Goal: Task Accomplishment & Management: Contribute content

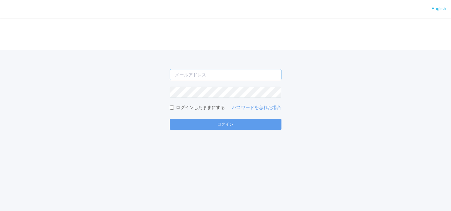
click at [177, 74] on input "email" at bounding box center [226, 74] width 112 height 11
type input "[EMAIL_ADDRESS][DOMAIN_NAME]"
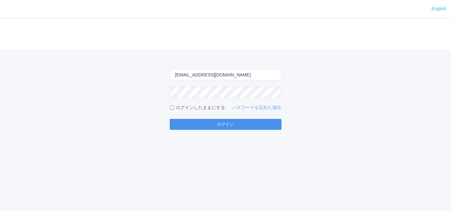
click at [196, 123] on button "ログイン" at bounding box center [226, 124] width 112 height 11
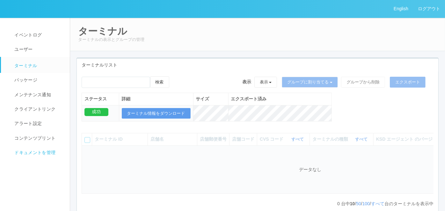
click at [13, 151] on span "ドキュメントを管理" at bounding box center [34, 152] width 43 height 5
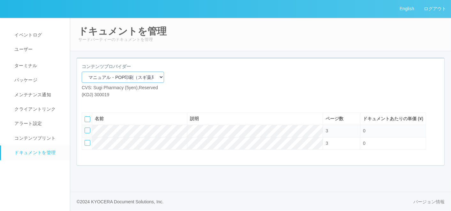
click at [113, 81] on select "マニュアル・POP印刷（スギ薬局） マニュアル・POP印刷（DY） マニュアル・POP印刷（共通） マニュアル・POP印刷（セコマ） マニュアル・POP印刷（…" at bounding box center [123, 76] width 82 height 11
select select "92e33cfa-a397-43d0-aeaa-8a96cbdf4d79"
click at [82, 71] on select "マニュアル・POP印刷（スギ薬局） マニュアル・POP印刷（DY） マニュアル・POP印刷（共通） マニュアル・POP印刷（セコマ） マニュアル・POP印刷（…" at bounding box center [123, 76] width 82 height 11
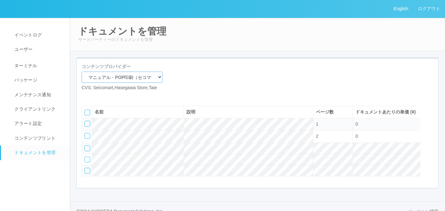
scroll to position [30, 0]
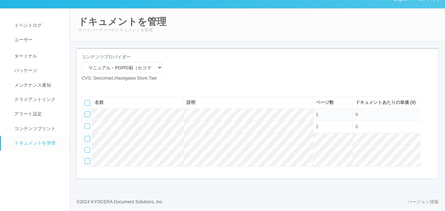
click at [86, 86] on icon at bounding box center [86, 86] width 0 height 0
select select "A4"
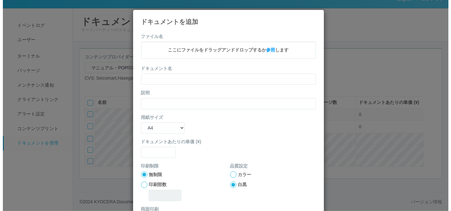
scroll to position [23, 0]
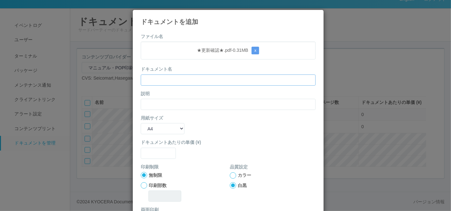
click at [180, 79] on input "text" at bounding box center [228, 79] width 175 height 11
paste input "★更新確認★"
type input "★更新確認★"
click at [154, 101] on input "text" at bounding box center [228, 104] width 175 height 11
paste input "★更新確認★"
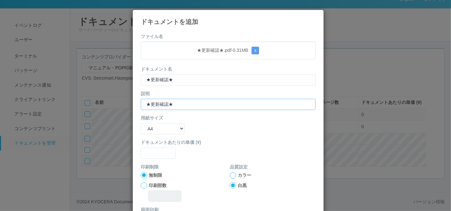
type input "★更新確認★"
click at [203, 129] on div "用紙サイズ B5 A4 B4 A3" at bounding box center [228, 124] width 175 height 19
click at [158, 156] on input "text" at bounding box center [158, 152] width 35 height 11
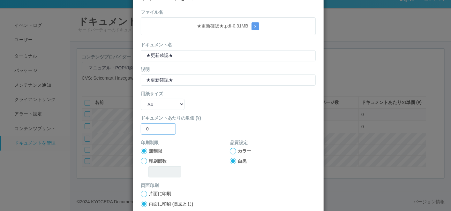
scroll to position [35, 0]
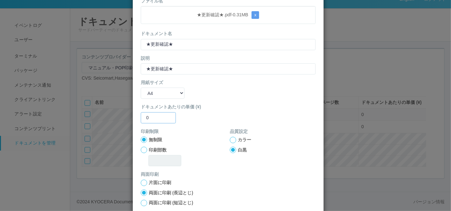
type input "0"
click at [230, 141] on div at bounding box center [233, 140] width 6 height 6
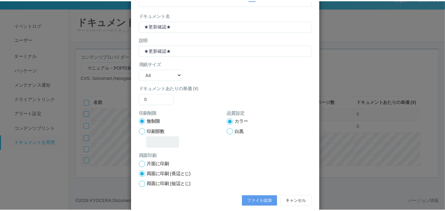
scroll to position [63, 0]
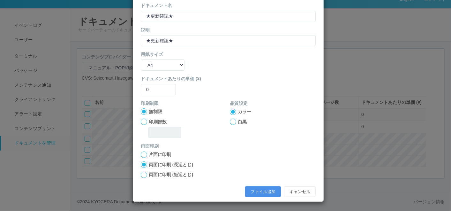
click at [257, 193] on button "ファイル追加" at bounding box center [263, 191] width 36 height 11
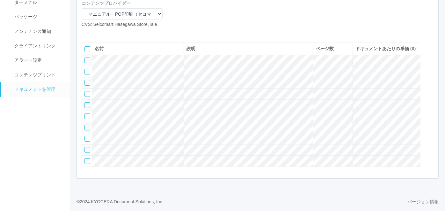
scroll to position [90, 0]
drag, startPoint x: 18, startPoint y: 137, endPoint x: 28, endPoint y: 123, distance: 18.0
click at [17, 137] on nav "イベントログ ユーザー ターミナル パッケージ メンテナンス通知 クライアントリンク アラート設定 コンテンツプリント ドキュメントを管理" at bounding box center [38, 82] width 76 height 256
click at [86, 33] on icon at bounding box center [86, 33] width 0 height 0
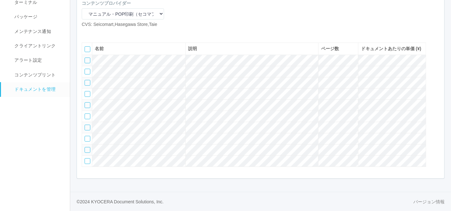
select select "A4"
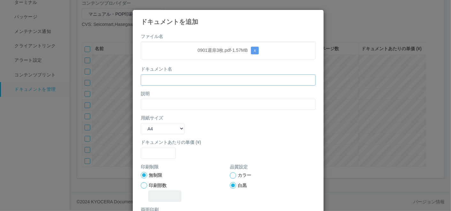
click at [194, 78] on input "text" at bounding box center [228, 79] width 175 height 11
paste input "0901週扉3枚"
type input "0901週扉3枚"
click at [166, 101] on input "text" at bounding box center [228, 104] width 175 height 11
paste input "0901週扉3枚"
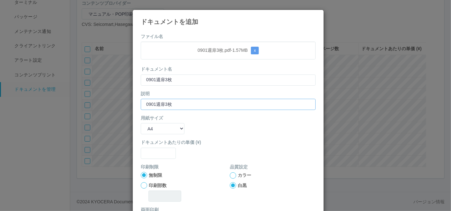
type input "0901週扉3枚"
click at [154, 127] on select "B5 A4 B4 A3" at bounding box center [163, 128] width 44 height 11
select select "A3"
click at [141, 123] on select "B5 A4 B4 A3" at bounding box center [163, 128] width 44 height 11
click at [155, 154] on input "text" at bounding box center [158, 152] width 35 height 11
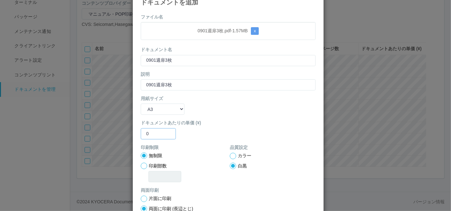
scroll to position [35, 0]
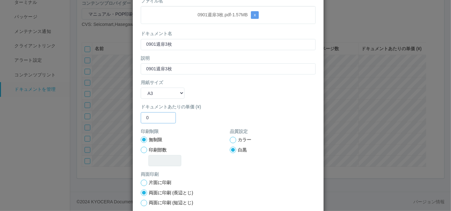
type input "0"
click at [233, 137] on div "カラー" at bounding box center [273, 139] width 86 height 7
click at [231, 138] on div at bounding box center [233, 140] width 6 height 6
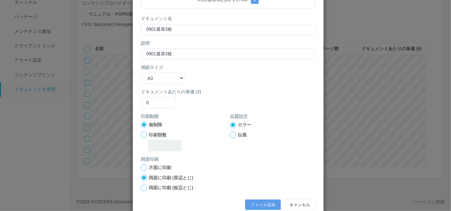
scroll to position [63, 0]
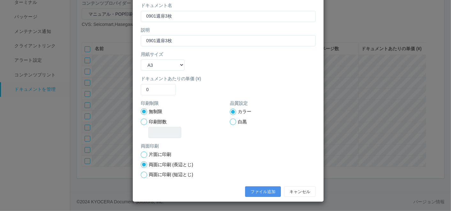
click at [249, 191] on button "ファイル追加" at bounding box center [263, 191] width 36 height 11
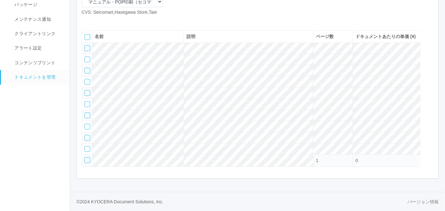
click at [86, 21] on icon at bounding box center [86, 21] width 0 height 0
select select "A4"
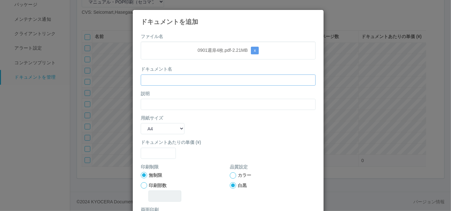
click at [192, 75] on input "text" at bounding box center [228, 79] width 175 height 11
paste input "0901週扉4枚"
type input "0901週扉4枚"
click at [158, 101] on input "text" at bounding box center [228, 104] width 175 height 11
paste input "0901週扉4枚"
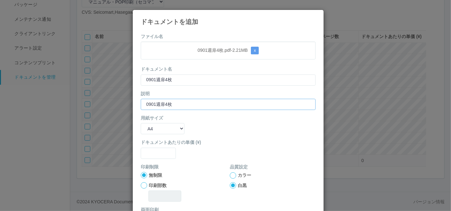
type input "0901週扉4枚"
click at [148, 132] on select "B5 A4 B4 A3" at bounding box center [163, 128] width 44 height 11
select select "A3"
click at [141, 123] on select "B5 A4 B4 A3" at bounding box center [163, 128] width 44 height 11
click at [154, 156] on input "text" at bounding box center [158, 152] width 35 height 11
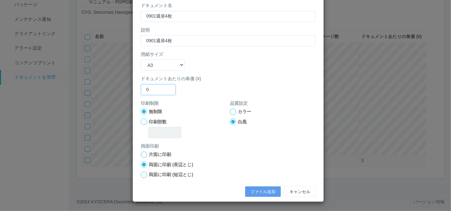
type input "0"
drag, startPoint x: 231, startPoint y: 111, endPoint x: 229, endPoint y: 114, distance: 3.7
click at [231, 111] on div at bounding box center [233, 111] width 6 height 6
click at [250, 193] on button "ファイル追加" at bounding box center [263, 191] width 36 height 11
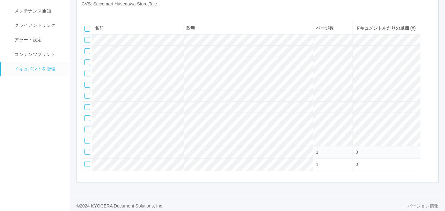
click at [86, 12] on icon at bounding box center [86, 12] width 0 height 0
select select "A4"
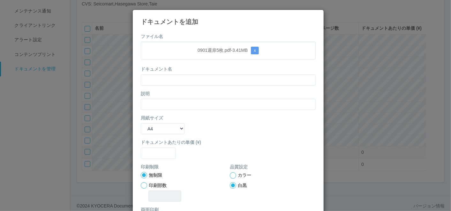
drag, startPoint x: 177, startPoint y: 28, endPoint x: 169, endPoint y: 51, distance: 24.8
click at [177, 27] on div "ドキュメントを追加 ファイル名 0901週扉5枚.pdf - 3.41 MB x ドキュメント名 説明 用紙サイズ B5 A4 B4 A3 ドキュメントあたり…" at bounding box center [227, 137] width 191 height 255
click at [165, 77] on input "text" at bounding box center [228, 79] width 175 height 11
paste input "0901週扉5枚"
type input "0901週扉5枚"
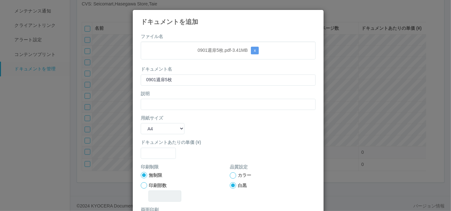
click at [146, 98] on div "説明" at bounding box center [228, 99] width 175 height 19
click at [148, 104] on input "text" at bounding box center [228, 104] width 175 height 11
paste input "0901週扉5枚"
type input "0901週扉5枚"
drag, startPoint x: 147, startPoint y: 124, endPoint x: 149, endPoint y: 133, distance: 9.1
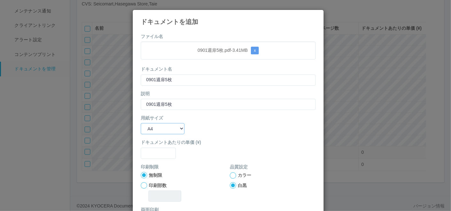
click at [147, 124] on select "B5 A4 B4 A3" at bounding box center [163, 128] width 44 height 11
select select "A3"
click at [141, 123] on select "B5 A4 B4 A3" at bounding box center [163, 128] width 44 height 11
click at [156, 157] on input "text" at bounding box center [158, 152] width 35 height 11
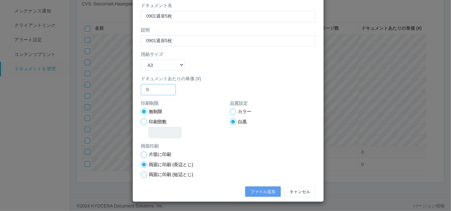
type input "0"
click at [231, 109] on div at bounding box center [233, 111] width 6 height 6
click at [254, 187] on button "ファイル追加" at bounding box center [263, 191] width 36 height 11
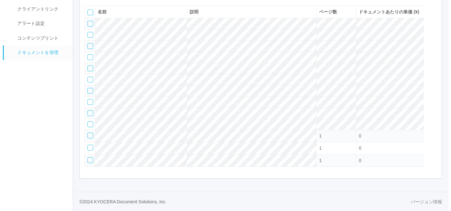
scroll to position [92, 0]
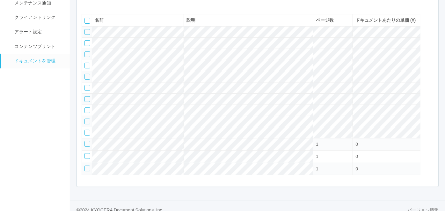
click at [86, 4] on icon at bounding box center [86, 4] width 0 height 0
select select "A4"
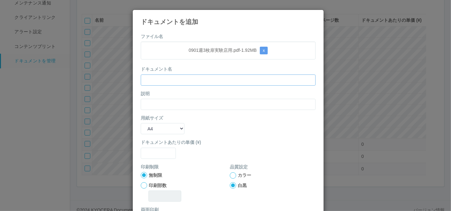
click at [181, 76] on input "text" at bounding box center [228, 79] width 175 height 11
paste input "0901週3枚扉実験店用"
type input "0901週3枚扉実験店用"
click at [158, 103] on input "text" at bounding box center [228, 104] width 175 height 11
paste input "0901週3枚扉実験店用"
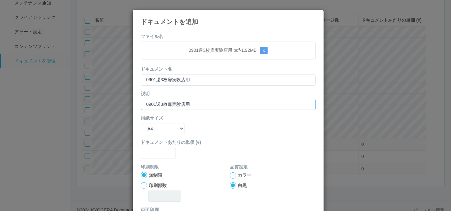
type input "0901週3枚扉実験店用"
click at [153, 127] on select "B5 A4 B4 A3" at bounding box center [163, 128] width 44 height 11
select select "A3"
click at [141, 123] on select "B5 A4 B4 A3" at bounding box center [163, 128] width 44 height 11
click at [155, 156] on input "text" at bounding box center [158, 152] width 35 height 11
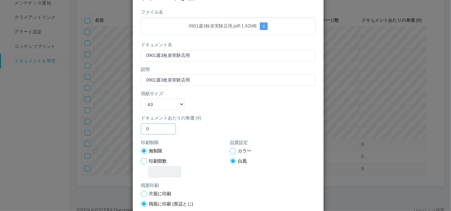
scroll to position [35, 0]
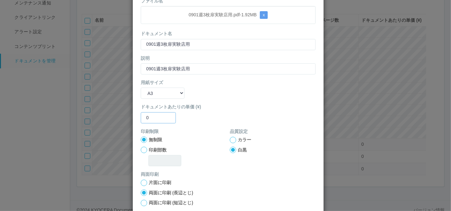
type input "0"
click at [230, 137] on div at bounding box center [233, 140] width 6 height 6
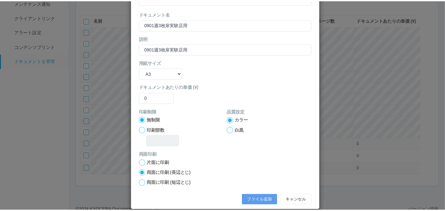
scroll to position [63, 0]
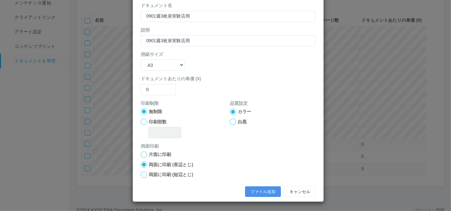
click at [247, 188] on button "ファイル追加" at bounding box center [263, 191] width 36 height 11
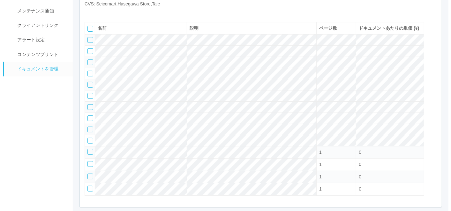
scroll to position [33, 0]
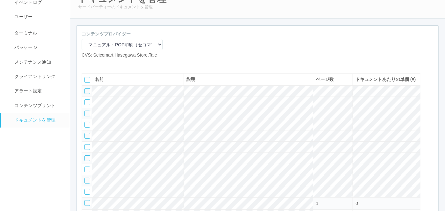
click at [86, 63] on icon at bounding box center [86, 63] width 0 height 0
select select "A4"
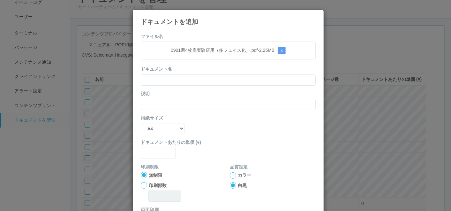
click at [166, 64] on form "ファイル名 0901週4枚扉実験店用（多フェイス化）.pdf - 2.25 MB x ドキュメント名 説明 用紙サイズ B5 A4 B4 A3 ドキュメントあ…" at bounding box center [228, 148] width 175 height 230
drag, startPoint x: 165, startPoint y: 79, endPoint x: 160, endPoint y: 82, distance: 5.6
click at [165, 79] on input "text" at bounding box center [228, 79] width 175 height 11
paste input "0901週4枚扉実験店用（多フェイス化）"
type input "0901週4枚扉実験店用（多フェイス化）"
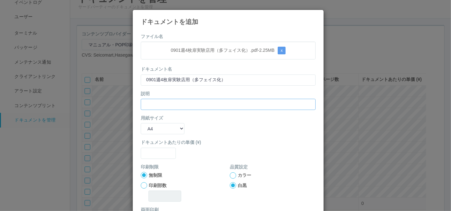
click at [151, 105] on input "text" at bounding box center [228, 104] width 175 height 11
paste input "0901週4枚扉実験店用（多フェイス化）"
type input "0901週4枚扉実験店用（多フェイス化）"
click at [147, 125] on select "B5 A4 B4 A3" at bounding box center [163, 128] width 44 height 11
select select "A3"
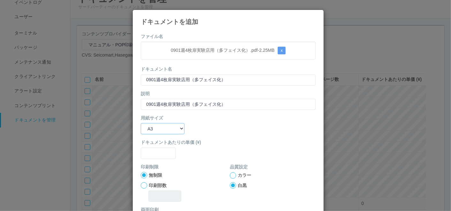
click at [141, 123] on select "B5 A4 B4 A3" at bounding box center [163, 128] width 44 height 11
click at [155, 150] on input "text" at bounding box center [158, 152] width 35 height 11
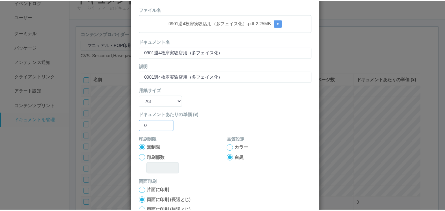
scroll to position [63, 0]
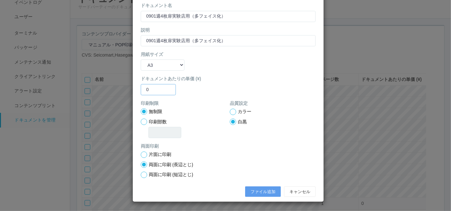
type input "0"
click at [231, 112] on div at bounding box center [233, 111] width 6 height 6
click at [255, 191] on button "ファイル追加" at bounding box center [263, 191] width 36 height 11
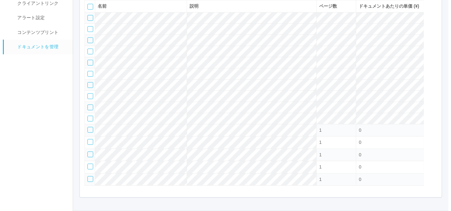
scroll to position [80, 0]
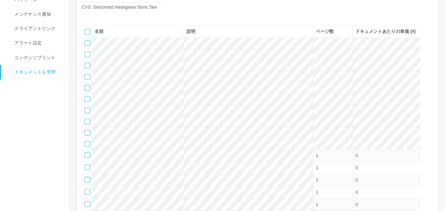
click at [86, 16] on icon at bounding box center [86, 16] width 0 height 0
select select "A4"
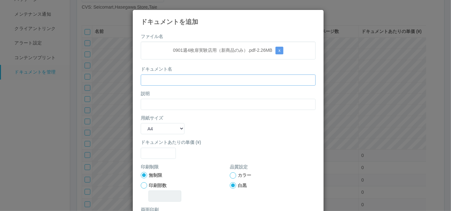
drag, startPoint x: 189, startPoint y: 76, endPoint x: 183, endPoint y: 80, distance: 7.7
click at [189, 76] on input "text" at bounding box center [228, 79] width 175 height 11
paste input "0901週4枚扉実験店用（新商品のみ）"
type input "0901週4枚扉実験店用（新商品のみ）"
click at [157, 104] on input "text" at bounding box center [228, 104] width 175 height 11
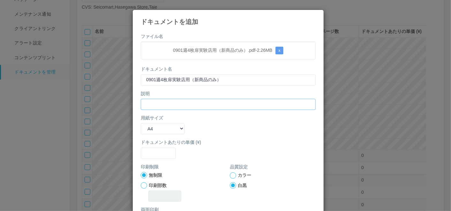
paste input "0901週4枚扉実験店用（新商品のみ）"
type input "0901週4枚扉実験店用（新商品のみ）"
click at [148, 129] on select "B5 A4 B4 A3" at bounding box center [163, 128] width 44 height 11
select select "A3"
click at [141, 123] on select "B5 A4 B4 A3" at bounding box center [163, 128] width 44 height 11
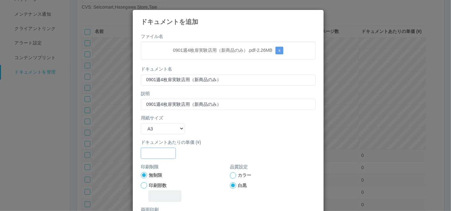
click at [152, 150] on input "text" at bounding box center [158, 152] width 35 height 11
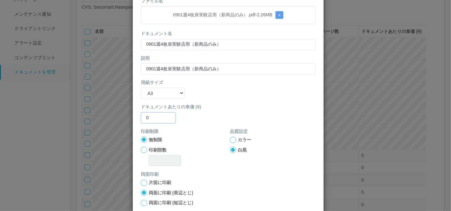
type input "0"
click at [231, 139] on div at bounding box center [233, 140] width 6 height 6
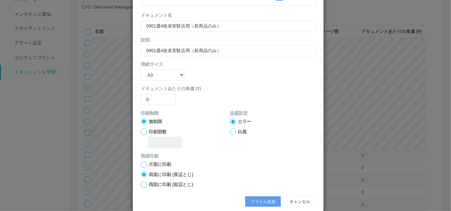
scroll to position [63, 0]
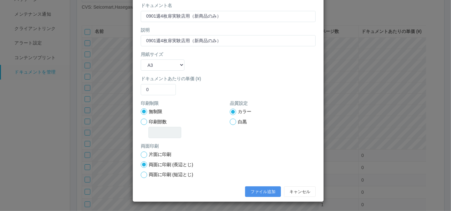
click at [254, 192] on button "ファイル追加" at bounding box center [263, 191] width 36 height 11
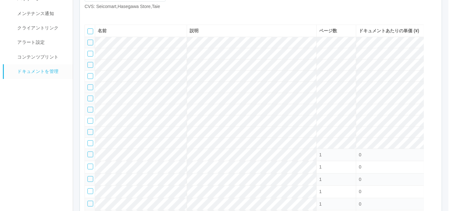
scroll to position [80, 0]
click at [86, 16] on icon at bounding box center [86, 16] width 0 height 0
select select "A4"
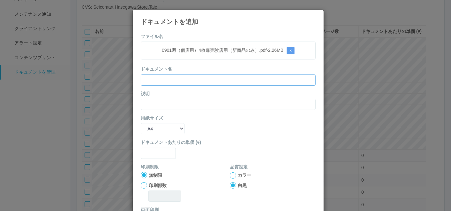
click at [193, 81] on input "text" at bounding box center [228, 79] width 175 height 11
paste input "0901週（個店用）4枚扉実験店用（新商品のみ）"
type input "0901週（個店用）4枚扉実験店用（新商品のみ）"
click at [166, 102] on input "text" at bounding box center [228, 104] width 175 height 11
paste input "0901週（個店用）4枚扉実験店用（新商品のみ）"
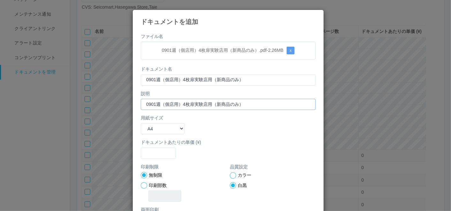
type input "0901週（個店用）4枚扉実験店用（新商品のみ）"
click at [152, 130] on select "B5 A4 B4 A3" at bounding box center [163, 128] width 44 height 11
select select "A3"
click at [141, 123] on select "B5 A4 B4 A3" at bounding box center [163, 128] width 44 height 11
click at [152, 157] on input "text" at bounding box center [158, 152] width 35 height 11
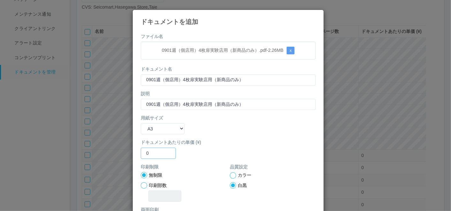
type input "0"
click at [230, 174] on div at bounding box center [233, 175] width 6 height 6
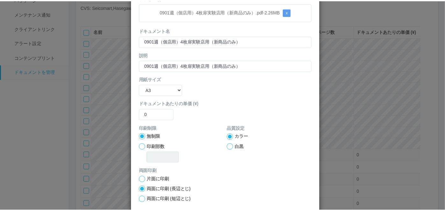
scroll to position [63, 0]
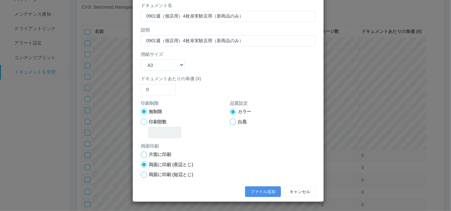
click at [249, 189] on button "ファイル追加" at bounding box center [263, 191] width 36 height 11
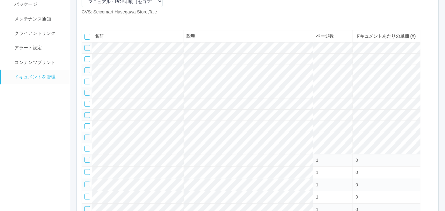
scroll to position [10, 0]
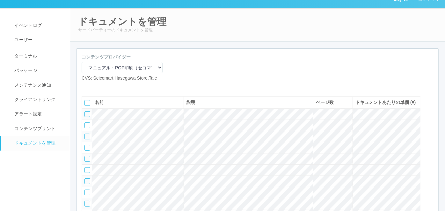
click at [96, 86] on icon at bounding box center [96, 86] width 0 height 0
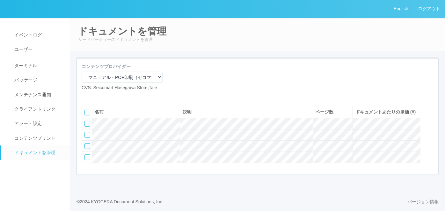
scroll to position [17, 0]
click at [216, 68] on div "コンテンツプロバイダー マニュアル・POP印刷（スギ薬局） マニュアル・POP印刷（DY） マニュアル・POP印刷（共通） マニュアル・POP印刷（セコマ） …" at bounding box center [258, 79] width 362 height 33
click at [94, 96] on div at bounding box center [121, 96] width 70 height 0
click at [86, 96] on icon at bounding box center [86, 96] width 0 height 0
select select "A4"
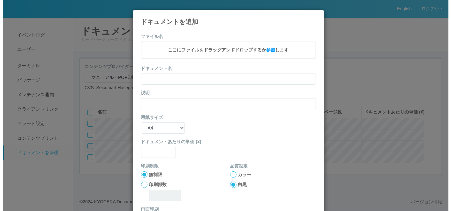
scroll to position [11, 0]
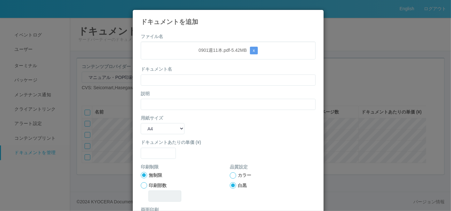
click at [188, 70] on div "ドキュメント名" at bounding box center [228, 75] width 175 height 19
click at [185, 75] on input "text" at bounding box center [228, 79] width 175 height 11
paste input "0901週11本"
type input "0901週11本"
click at [148, 99] on input "text" at bounding box center [228, 104] width 175 height 11
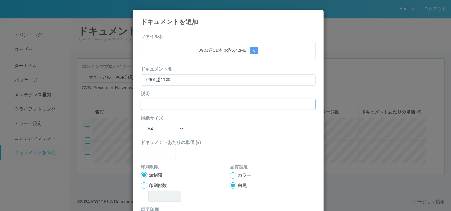
paste input "0901週11本"
type input "0901週11本"
click at [145, 129] on select "B5 A4 B4 A3" at bounding box center [163, 128] width 44 height 11
select select "A3"
click at [141, 123] on select "B5 A4 B4 A3" at bounding box center [163, 128] width 44 height 11
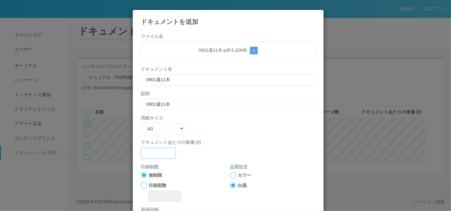
click at [152, 155] on input "text" at bounding box center [158, 152] width 35 height 11
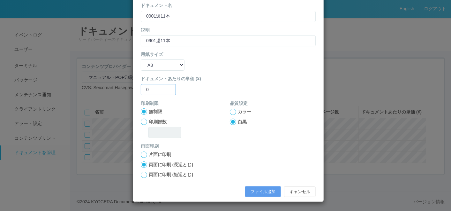
type input "0"
click at [231, 108] on div at bounding box center [233, 111] width 6 height 6
click at [252, 189] on button "ファイル追加" at bounding box center [263, 191] width 36 height 11
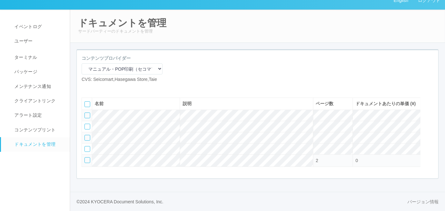
click at [86, 88] on icon at bounding box center [86, 88] width 0 height 0
select select "A4"
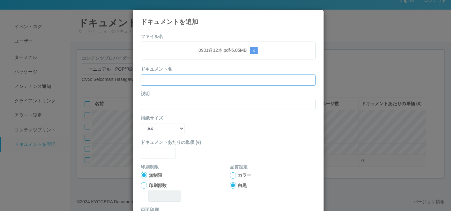
click at [175, 79] on input "text" at bounding box center [228, 79] width 175 height 11
paste input "0901週12本"
type input "0901週12本"
click at [155, 103] on input "text" at bounding box center [228, 104] width 175 height 11
paste input "0901週12本"
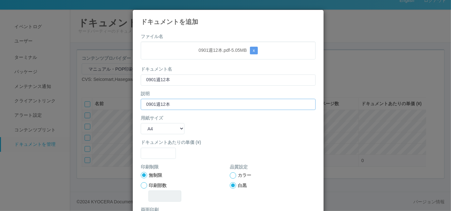
type input "0901週12本"
click at [155, 124] on select "B5 A4 B4 A3" at bounding box center [163, 128] width 44 height 11
click at [141, 123] on select "B5 A4 B4 A3" at bounding box center [163, 128] width 44 height 11
drag, startPoint x: 155, startPoint y: 130, endPoint x: 155, endPoint y: 134, distance: 4.1
click at [155, 129] on select "B5 A4 B4 A3" at bounding box center [163, 128] width 44 height 11
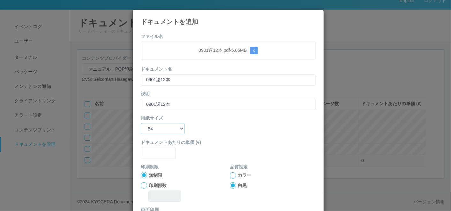
select select "A3"
click at [141, 123] on select "B5 A4 B4 A3" at bounding box center [163, 128] width 44 height 11
click at [154, 150] on input "text" at bounding box center [158, 152] width 35 height 11
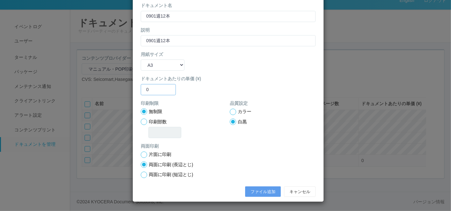
type input "0"
click at [231, 111] on div at bounding box center [233, 111] width 6 height 6
click at [269, 192] on button "ファイル追加" at bounding box center [263, 191] width 36 height 11
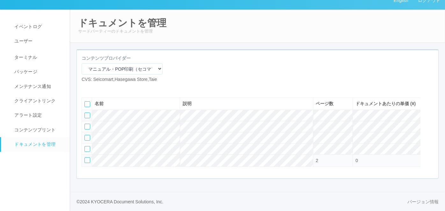
scroll to position [30, 0]
click at [269, 55] on div "コンテンツプロバイダー マニュアル・POP印刷（スギ薬局） マニュアル・POP印刷（DY） マニュアル・POP印刷（共通） マニュアル・POP印刷（セコマ） …" at bounding box center [258, 71] width 362 height 33
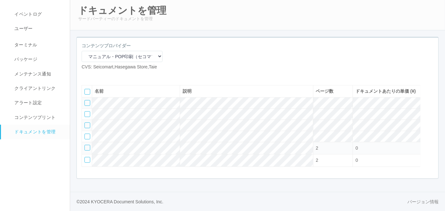
click at [86, 75] on icon at bounding box center [86, 75] width 0 height 0
select select "A4"
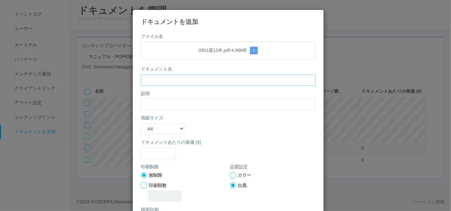
click at [197, 74] on input "text" at bounding box center [228, 79] width 175 height 11
paste input "0901週13本"
type input "0901週13本"
click at [158, 103] on input "text" at bounding box center [228, 104] width 175 height 11
paste input "0901週13本"
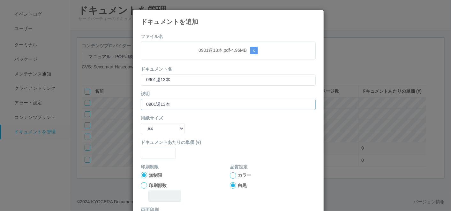
type input "0901週13本"
click at [155, 133] on select "B5 A4 B4 A3" at bounding box center [163, 128] width 44 height 11
select select "A3"
click at [141, 123] on select "B5 A4 B4 A3" at bounding box center [163, 128] width 44 height 11
click at [153, 153] on input "text" at bounding box center [158, 152] width 35 height 11
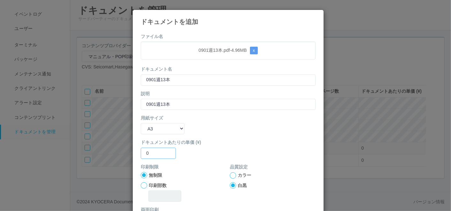
type input "0"
click at [230, 173] on div at bounding box center [233, 175] width 6 height 6
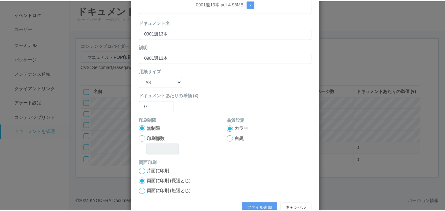
scroll to position [63, 0]
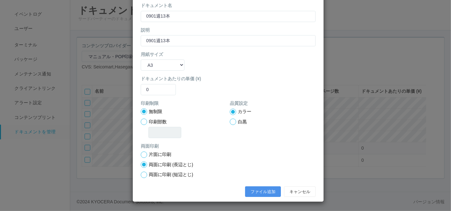
click at [255, 191] on button "ファイル追加" at bounding box center [263, 191] width 36 height 11
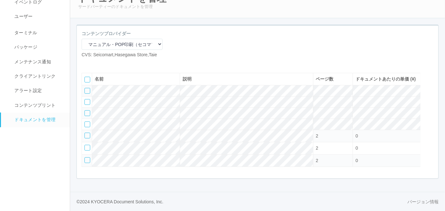
scroll to position [54, 0]
click at [86, 63] on icon at bounding box center [86, 63] width 0 height 0
select select "A4"
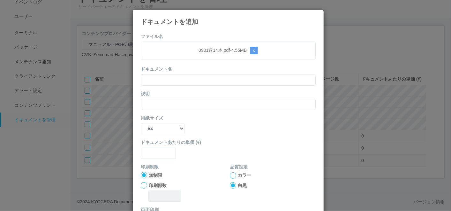
click at [200, 69] on div "ドキュメント名" at bounding box center [228, 75] width 175 height 19
click at [187, 82] on input "text" at bounding box center [228, 79] width 175 height 11
paste input "0901週14本"
type input "0901週14本"
click at [152, 102] on input "text" at bounding box center [228, 104] width 175 height 11
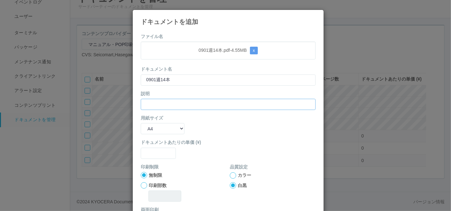
paste input "0901週14本"
type input "0901週14本"
drag, startPoint x: 150, startPoint y: 126, endPoint x: 151, endPoint y: 134, distance: 8.0
click at [150, 126] on select "B5 A4 B4 A3" at bounding box center [163, 128] width 44 height 11
select select "A3"
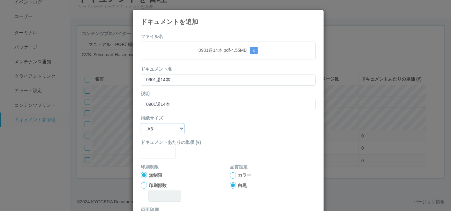
click at [141, 123] on select "B5 A4 B4 A3" at bounding box center [163, 128] width 44 height 11
click at [153, 157] on input "text" at bounding box center [158, 152] width 35 height 11
type input "0"
click at [230, 174] on div at bounding box center [233, 175] width 6 height 6
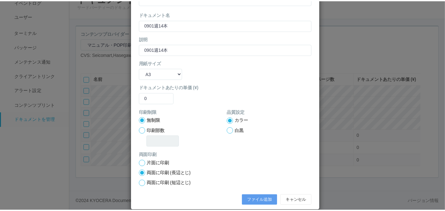
scroll to position [63, 0]
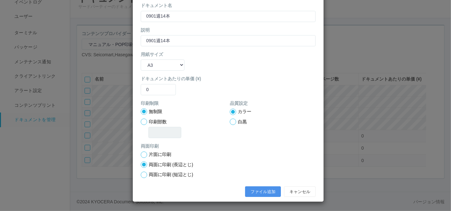
click at [249, 191] on button "ファイル追加" at bounding box center [263, 191] width 36 height 11
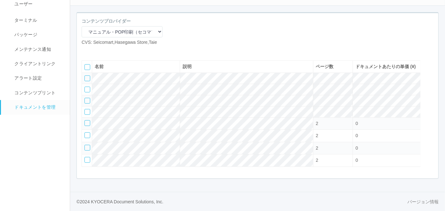
click at [96, 51] on icon at bounding box center [96, 51] width 0 height 0
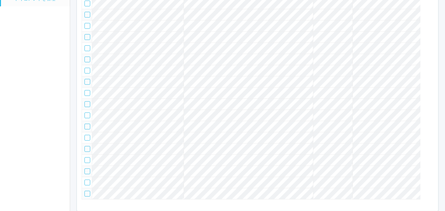
scroll to position [30, 0]
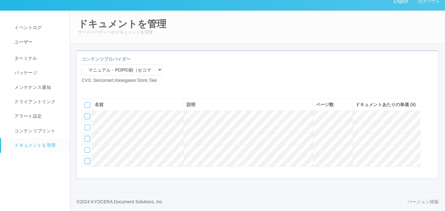
click at [217, 65] on div "コンテンツプロバイダー マニュアル・POP印刷（スギ薬局） マニュアル・POP印刷（DY） マニュアル・POP印刷（共通） マニュアル・POP印刷（セコマ） …" at bounding box center [258, 72] width 362 height 33
click at [86, 89] on icon at bounding box center [86, 89] width 0 height 0
select select "A4"
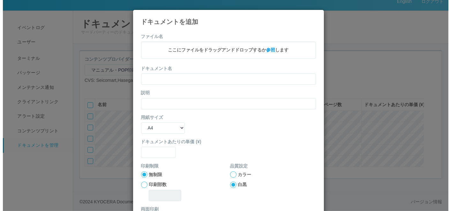
scroll to position [23, 0]
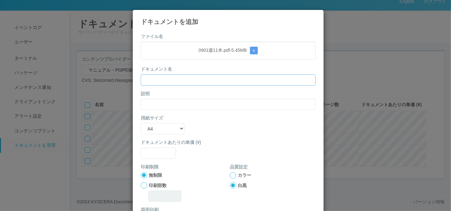
click at [183, 75] on input "text" at bounding box center [228, 79] width 175 height 11
paste input "0901週11本"
type input "0901週11本"
click at [153, 101] on input "text" at bounding box center [228, 104] width 175 height 11
paste input "0901週11本"
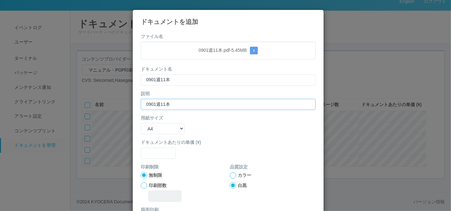
type input "0901週11本"
drag, startPoint x: 147, startPoint y: 128, endPoint x: 147, endPoint y: 135, distance: 6.4
click at [147, 132] on select "B5 A4 B4 A3" at bounding box center [163, 128] width 44 height 11
select select "A3"
click at [141, 123] on select "B5 A4 B4 A3" at bounding box center [163, 128] width 44 height 11
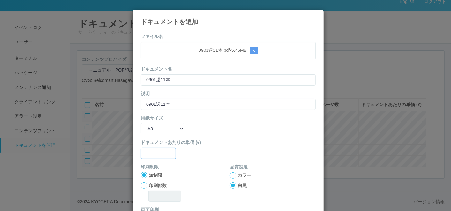
click at [156, 150] on input "text" at bounding box center [158, 152] width 35 height 11
type input "0"
drag, startPoint x: 229, startPoint y: 173, endPoint x: 233, endPoint y: 181, distance: 9.6
click at [231, 177] on div at bounding box center [233, 175] width 6 height 6
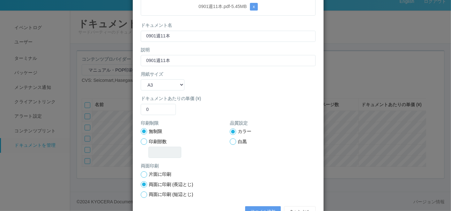
scroll to position [63, 0]
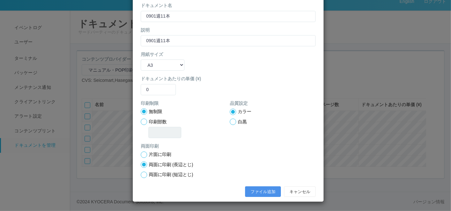
click at [250, 189] on button "ファイル追加" at bounding box center [263, 191] width 36 height 11
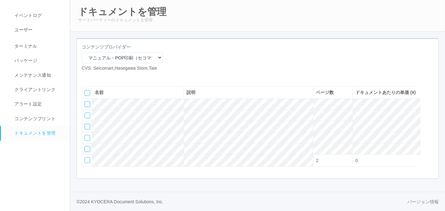
click at [86, 77] on icon at bounding box center [86, 77] width 0 height 0
select select "A4"
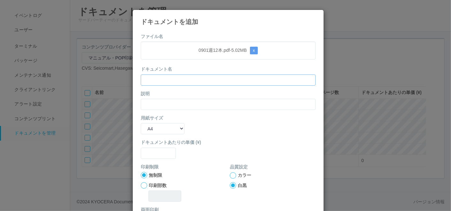
drag, startPoint x: 193, startPoint y: 76, endPoint x: 182, endPoint y: 81, distance: 11.4
click at [193, 76] on input "text" at bounding box center [228, 79] width 175 height 11
paste input "0901週12本"
type input "0901週12本"
click at [153, 107] on input "text" at bounding box center [228, 104] width 175 height 11
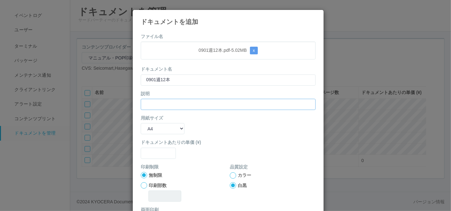
paste input "0901週12本"
type input "0901週12本"
click at [148, 128] on select "B5 A4 B4 A3" at bounding box center [163, 128] width 44 height 11
select select "A3"
click at [141, 123] on select "B5 A4 B4 A3" at bounding box center [163, 128] width 44 height 11
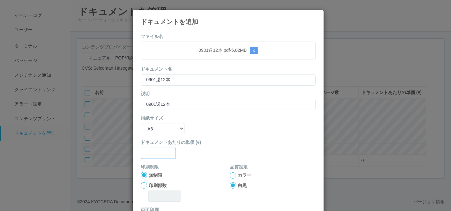
click at [156, 147] on input "text" at bounding box center [158, 152] width 35 height 11
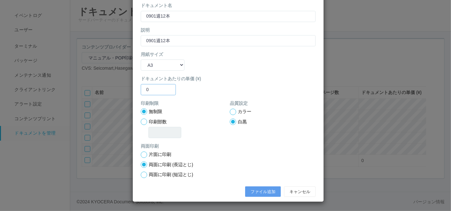
type input "0"
click at [230, 111] on div at bounding box center [233, 111] width 6 height 6
click at [256, 190] on button "ファイル追加" at bounding box center [263, 191] width 36 height 11
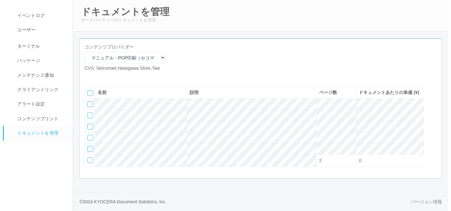
scroll to position [42, 0]
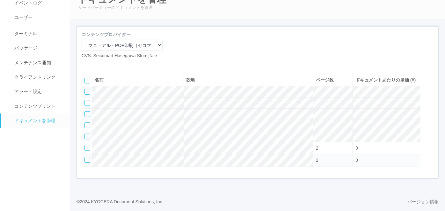
click at [86, 64] on icon at bounding box center [86, 64] width 0 height 0
select select "A4"
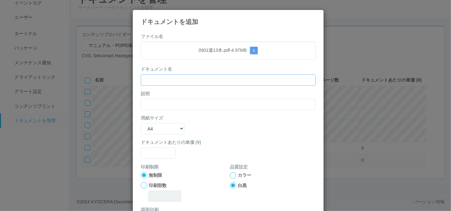
click at [203, 77] on input "text" at bounding box center [228, 79] width 175 height 11
paste input "0901週13本"
type input "0901週13本"
click at [159, 100] on input "text" at bounding box center [228, 104] width 175 height 11
paste input "0901週13本"
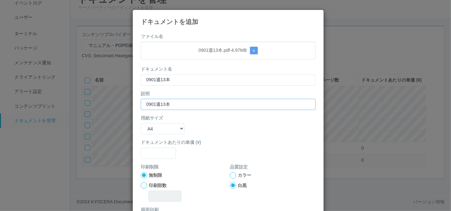
type input "0901週13本"
drag, startPoint x: 149, startPoint y: 125, endPoint x: 150, endPoint y: 132, distance: 7.1
click at [149, 125] on select "B5 A4 B4 A3" at bounding box center [163, 128] width 44 height 11
select select "A3"
click at [141, 123] on select "B5 A4 B4 A3" at bounding box center [163, 128] width 44 height 11
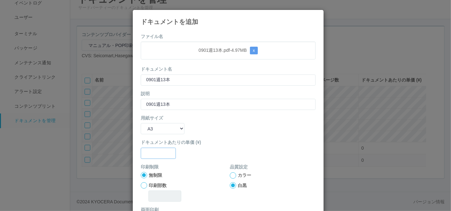
click at [152, 153] on input "text" at bounding box center [158, 152] width 35 height 11
type input "0"
click at [232, 174] on div at bounding box center [233, 175] width 6 height 6
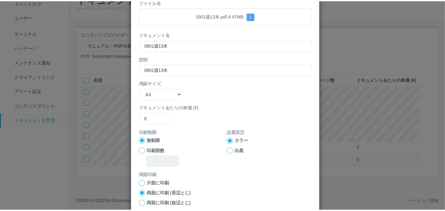
scroll to position [63, 0]
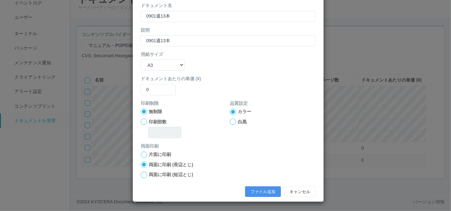
click at [257, 189] on button "ファイル追加" at bounding box center [263, 191] width 36 height 11
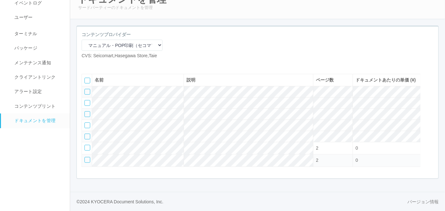
scroll to position [54, 0]
click at [32, 150] on nav "イベントログ ユーザー ターミナル パッケージ メンテナンス通知 クライアントリンク アラート設定 コンテンツプリント ドキュメントを管理" at bounding box center [38, 98] width 76 height 225
drag, startPoint x: 32, startPoint y: 150, endPoint x: 12, endPoint y: 132, distance: 26.4
click at [12, 132] on nav "イベントログ ユーザー ターミナル パッケージ メンテナンス通知 クライアントリンク アラート設定 コンテンツプリント ドキュメントを管理" at bounding box center [38, 98] width 76 height 225
click at [52, 135] on nav "イベントログ ユーザー ターミナル パッケージ メンテナンス通知 クライアントリンク アラート設定 コンテンツプリント ドキュメントを管理" at bounding box center [38, 98] width 76 height 225
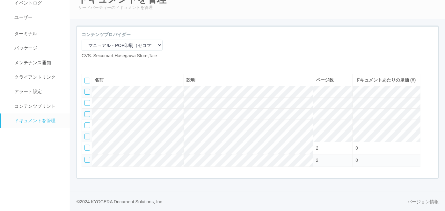
drag, startPoint x: 52, startPoint y: 135, endPoint x: 31, endPoint y: 127, distance: 22.7
click at [31, 127] on nav "イベントログ ユーザー ターミナル パッケージ メンテナンス通知 クライアントリンク アラート設定 コンテンツプリント ドキュメントを管理" at bounding box center [38, 98] width 76 height 225
click at [58, 135] on nav "イベントログ ユーザー ターミナル パッケージ メンテナンス通知 クライアントリンク アラート設定 コンテンツプリント ドキュメントを管理" at bounding box center [38, 98] width 76 height 225
drag, startPoint x: 58, startPoint y: 135, endPoint x: 29, endPoint y: 130, distance: 29.7
click at [29, 130] on nav "イベントログ ユーザー ターミナル パッケージ メンテナンス通知 クライアントリンク アラート設定 コンテンツプリント ドキュメントを管理" at bounding box center [38, 98] width 76 height 225
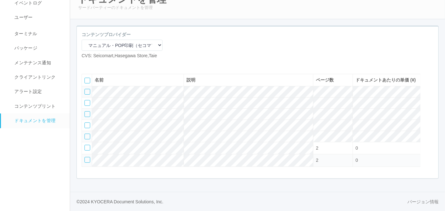
click at [96, 64] on icon at bounding box center [96, 64] width 0 height 0
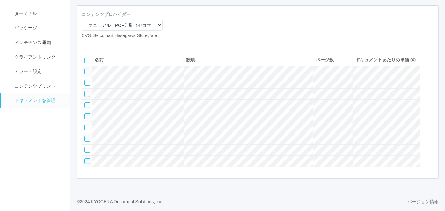
scroll to position [78, 0]
click at [96, 44] on icon at bounding box center [96, 44] width 0 height 0
click at [86, 147] on div at bounding box center [88, 150] width 6 height 6
click at [106, 44] on icon at bounding box center [106, 44] width 0 height 0
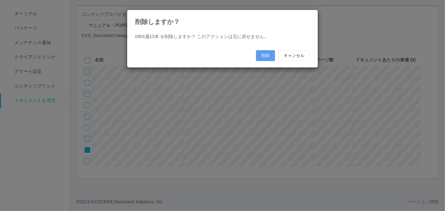
scroll to position [71, 0]
click at [271, 55] on button "削除" at bounding box center [268, 55] width 19 height 11
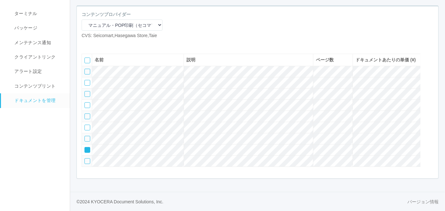
scroll to position [54, 0]
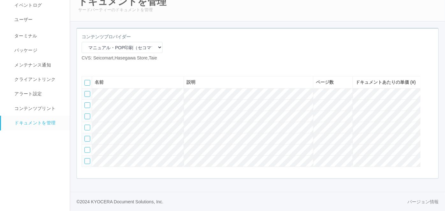
click at [96, 66] on icon at bounding box center [96, 66] width 0 height 0
click at [86, 66] on icon at bounding box center [86, 66] width 0 height 0
select select "A4"
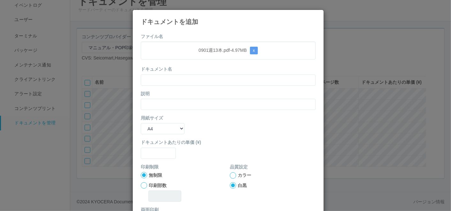
click at [184, 59] on form "ファイル名 0901週13本.pdf - 4.97 MB x ドキュメント名 説明 用紙サイズ B5 A4 B4 A3 ドキュメントあたりの単価 (¥) 印刷…" at bounding box center [228, 148] width 175 height 230
drag, startPoint x: 185, startPoint y: 80, endPoint x: 187, endPoint y: 87, distance: 7.8
click at [187, 87] on form "ファイル名 0901週13本.pdf - 4.97 MB x ドキュメント名 説明 用紙サイズ B5 A4 B4 A3 ドキュメントあたりの単価 (¥) 印刷…" at bounding box center [228, 148] width 175 height 230
paste input "0901週13本"
type input "0901週13本"
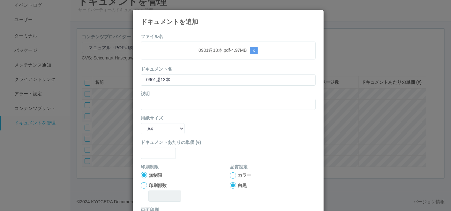
click at [168, 110] on form "ファイル名 0901週13本.pdf - 4.97 MB x ドキュメント名 0901週13本 説明 用紙サイズ B5 A4 B4 A3 ドキュメントあたりの…" at bounding box center [228, 148] width 175 height 230
click at [165, 105] on input "text" at bounding box center [228, 104] width 175 height 11
paste input "0901週13本"
type input "0901週13本"
click at [151, 134] on form "ファイル名 0901週13本.pdf - 4.97 MB x ドキュメント名 0901週13本 説明 0901週13本 用紙サイズ B5 A4 B4 A3 ド…" at bounding box center [228, 148] width 175 height 230
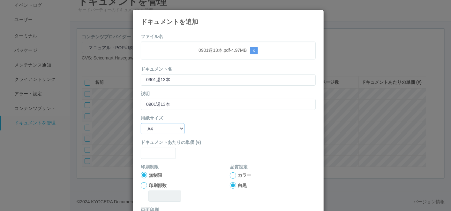
select select "A3"
click at [141, 123] on select "B5 A4 B4 A3" at bounding box center [163, 128] width 44 height 11
click at [151, 155] on input "text" at bounding box center [158, 152] width 35 height 11
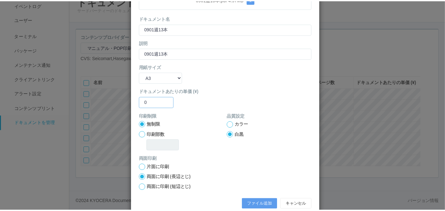
scroll to position [63, 0]
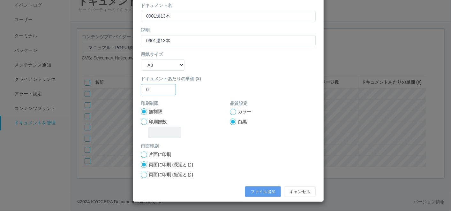
type input "0"
drag, startPoint x: 229, startPoint y: 111, endPoint x: 231, endPoint y: 119, distance: 7.9
click at [230, 108] on div at bounding box center [233, 111] width 6 height 6
click at [254, 191] on button "ファイル追加" at bounding box center [263, 191] width 36 height 11
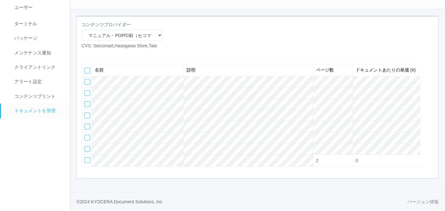
scroll to position [66, 0]
click at [86, 54] on icon at bounding box center [86, 54] width 0 height 0
select select "A4"
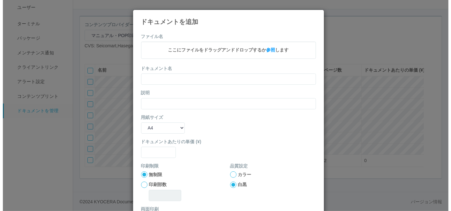
scroll to position [59, 0]
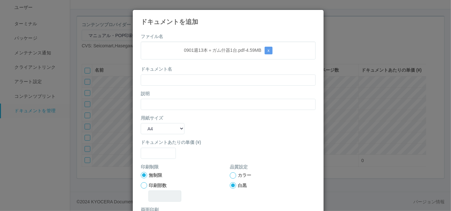
drag, startPoint x: 192, startPoint y: 70, endPoint x: 185, endPoint y: 83, distance: 15.3
click at [191, 70] on div "ドキュメント名" at bounding box center [228, 75] width 175 height 19
click at [185, 84] on input "text" at bounding box center [228, 79] width 175 height 11
paste input "0901週13本＋ガム什器1台"
type input "0901週13本＋ガム什器1台"
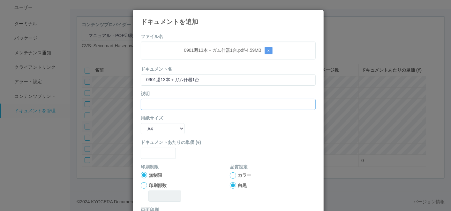
click at [153, 103] on input "text" at bounding box center [228, 104] width 175 height 11
paste input "0901週13本＋ガム什器1台"
type input "0901週13本＋ガム什器1台"
click at [152, 122] on div "用紙サイズ B5 A4 B4 A3" at bounding box center [228, 124] width 175 height 19
drag, startPoint x: 151, startPoint y: 125, endPoint x: 159, endPoint y: 134, distance: 12.3
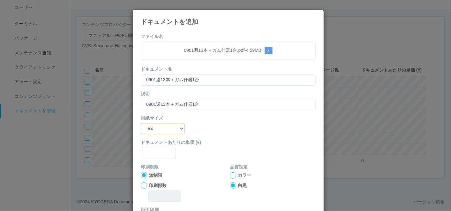
click at [151, 125] on select "B5 A4 B4 A3" at bounding box center [163, 128] width 44 height 11
select select "A3"
click at [141, 123] on select "B5 A4 B4 A3" at bounding box center [163, 128] width 44 height 11
click at [156, 156] on input "text" at bounding box center [158, 152] width 35 height 11
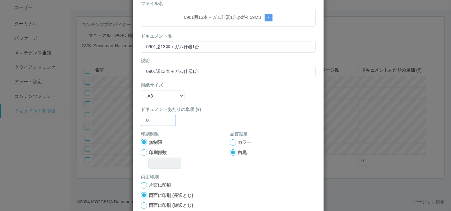
scroll to position [63, 0]
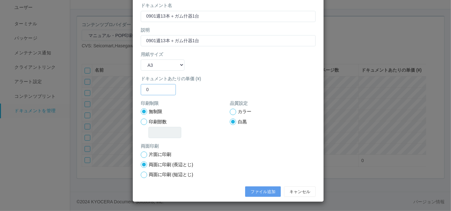
type input "0"
click at [230, 111] on div at bounding box center [233, 111] width 6 height 6
click at [255, 187] on button "ファイル追加" at bounding box center [263, 191] width 36 height 11
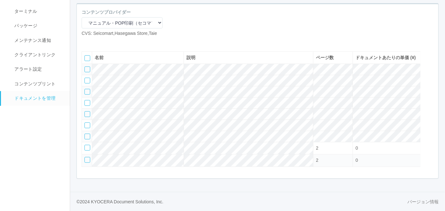
click at [86, 42] on icon at bounding box center [86, 42] width 0 height 0
select select "A4"
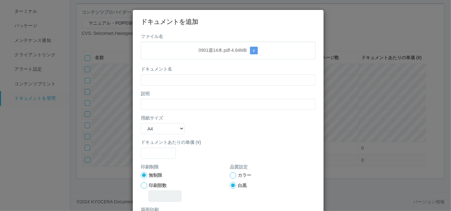
drag, startPoint x: 188, startPoint y: 72, endPoint x: 183, endPoint y: 79, distance: 8.2
click at [188, 72] on div "ドキュメント名" at bounding box center [228, 75] width 175 height 19
click at [182, 83] on input "text" at bounding box center [228, 79] width 175 height 11
paste input "0901週14本"
type input "0901週14本"
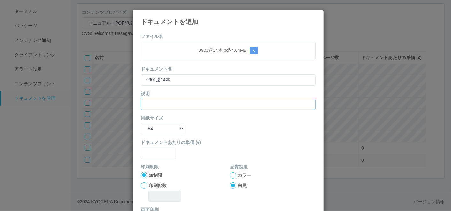
click at [158, 104] on input "text" at bounding box center [228, 104] width 175 height 11
paste input "0901週14本"
type input "0901週14本"
click at [152, 129] on select "B5 A4 B4 A3" at bounding box center [163, 128] width 44 height 11
select select "A3"
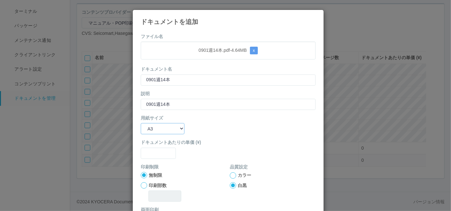
click at [141, 123] on select "B5 A4 B4 A3" at bounding box center [163, 128] width 44 height 11
click at [156, 154] on input "text" at bounding box center [158, 152] width 35 height 11
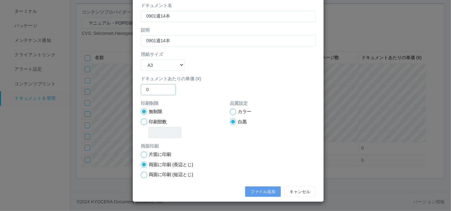
type input "0"
click at [230, 112] on div at bounding box center [233, 111] width 6 height 6
click at [252, 194] on button "ファイル追加" at bounding box center [263, 191] width 36 height 11
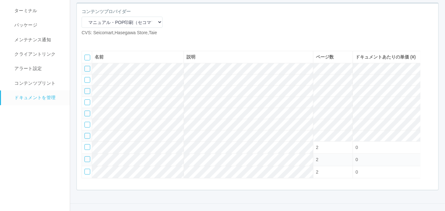
scroll to position [19, 0]
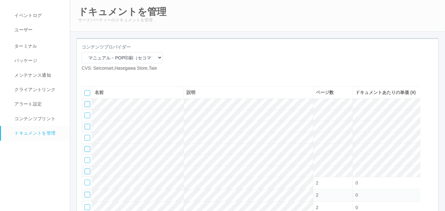
click at [96, 77] on icon at bounding box center [96, 77] width 0 height 0
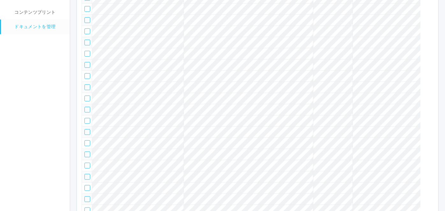
scroll to position [42, 0]
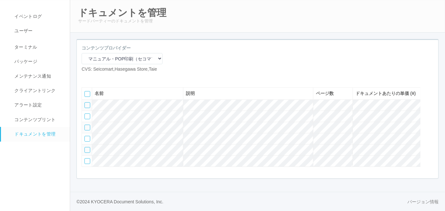
click at [86, 78] on icon at bounding box center [86, 78] width 0 height 0
select select "A4"
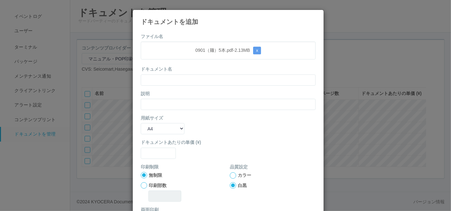
click at [210, 64] on form "ファイル名 0901（麺）5本.pdf - 2.13 MB x ドキュメント名 説明 用紙サイズ B5 A4 B4 A3 ドキュメントあたりの単価 (¥) 印…" at bounding box center [228, 148] width 175 height 230
click at [206, 78] on input "text" at bounding box center [228, 79] width 175 height 11
paste input "0901（麺）5本"
type input "0901（麺）5本"
click at [155, 104] on input "text" at bounding box center [228, 104] width 175 height 11
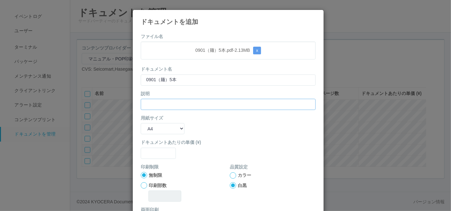
paste input "0901（麺）5本"
type input "0901（麺）5本"
click at [169, 125] on select "B5 A4 B4 A3" at bounding box center [163, 128] width 44 height 11
select select "A3"
click at [141, 123] on select "B5 A4 B4 A3" at bounding box center [163, 128] width 44 height 11
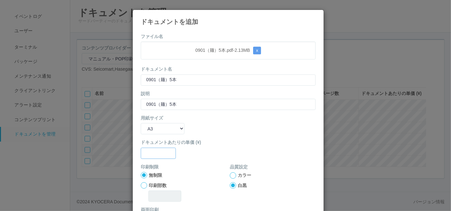
click at [166, 153] on input "text" at bounding box center [158, 152] width 35 height 11
type input "0"
click at [232, 176] on div at bounding box center [233, 175] width 6 height 6
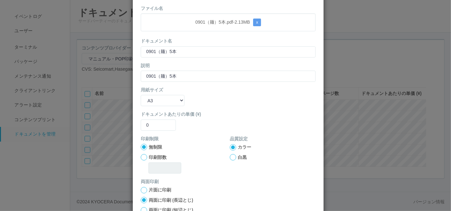
scroll to position [63, 0]
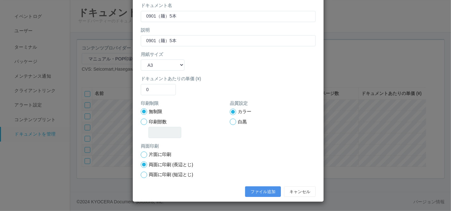
click at [250, 187] on button "ファイル追加" at bounding box center [263, 191] width 36 height 11
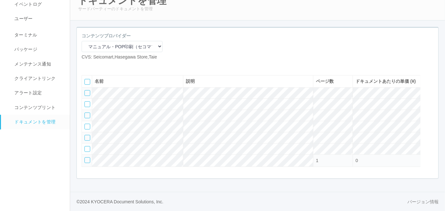
click at [86, 65] on icon at bounding box center [86, 65] width 0 height 0
select select "A4"
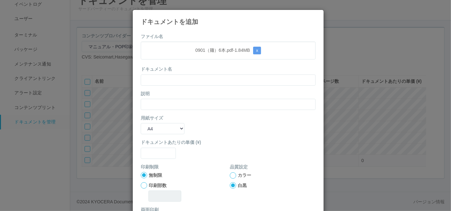
click at [200, 73] on div "ドキュメント名" at bounding box center [228, 75] width 175 height 19
click at [193, 78] on input "text" at bounding box center [228, 79] width 175 height 11
paste input "0901（麺）6本"
type input "0901（麺）6本"
click at [154, 104] on input "text" at bounding box center [228, 104] width 175 height 11
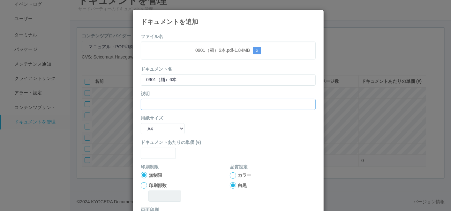
paste input "0901（麺）6本"
type input "0901（麺）6本"
click at [158, 129] on select "B5 A4 B4 A3" at bounding box center [163, 128] width 44 height 11
select select "A3"
click at [141, 123] on select "B5 A4 B4 A3" at bounding box center [163, 128] width 44 height 11
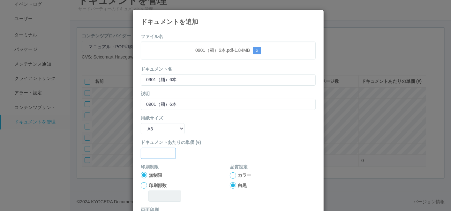
click at [156, 156] on input "text" at bounding box center [158, 152] width 35 height 11
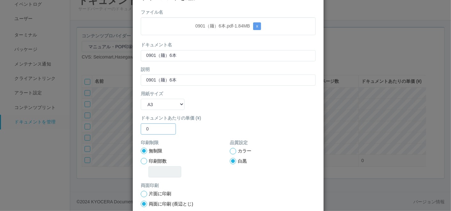
scroll to position [35, 0]
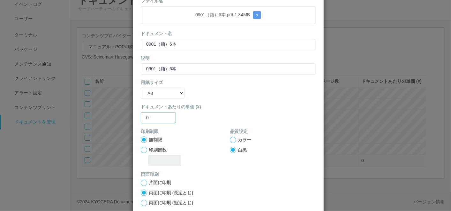
type input "0"
click at [230, 140] on div at bounding box center [233, 140] width 6 height 6
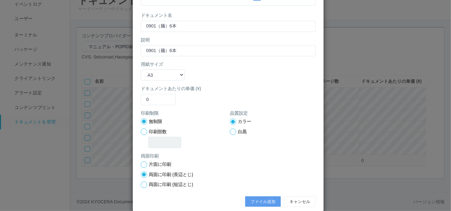
scroll to position [63, 0]
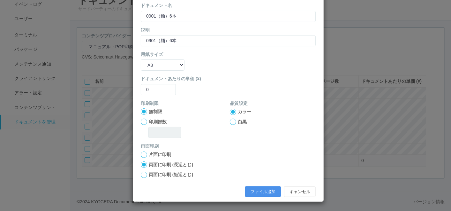
click at [252, 192] on button "ファイル追加" at bounding box center [263, 191] width 36 height 11
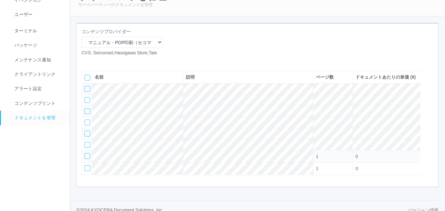
click at [86, 61] on icon at bounding box center [86, 61] width 0 height 0
select select "A4"
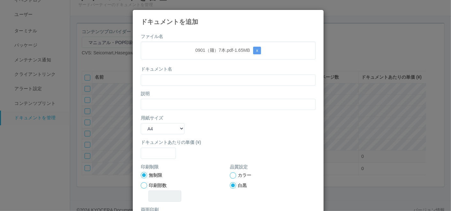
drag, startPoint x: 198, startPoint y: 66, endPoint x: 190, endPoint y: 73, distance: 10.4
click at [198, 66] on div "ドキュメント名" at bounding box center [228, 75] width 175 height 19
click at [181, 81] on input "text" at bounding box center [228, 79] width 175 height 11
paste input "0901（麺）7本"
type input "0901（麺）7本"
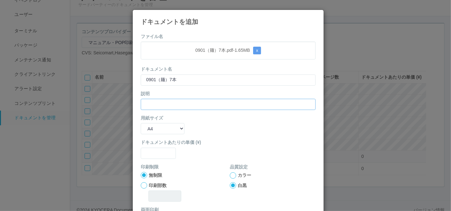
click at [155, 102] on input "text" at bounding box center [228, 104] width 175 height 11
paste input "0901（麺）7本"
type input "0901（麺）7本"
click at [160, 128] on select "B5 A4 B4 A3" at bounding box center [163, 128] width 44 height 11
select select "A3"
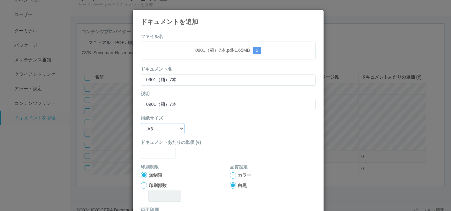
click at [141, 123] on select "B5 A4 B4 A3" at bounding box center [163, 128] width 44 height 11
click at [152, 139] on label "ドキュメントあたりの単価 (¥)" at bounding box center [228, 142] width 175 height 7
click at [153, 151] on input "text" at bounding box center [158, 152] width 35 height 11
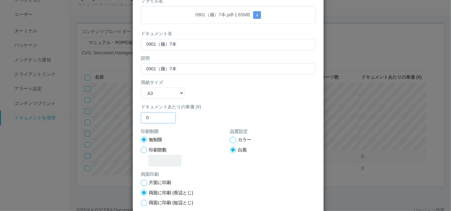
type input "0"
click at [230, 139] on div at bounding box center [233, 140] width 6 height 6
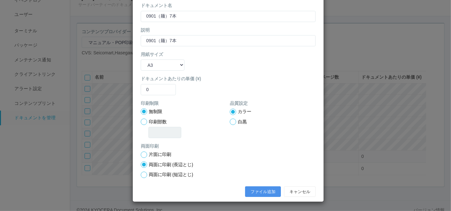
click at [256, 187] on button "ファイル追加" at bounding box center [263, 191] width 36 height 11
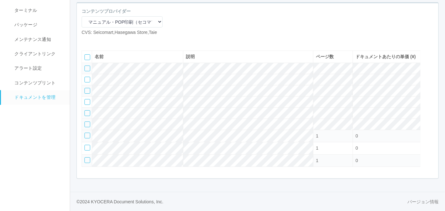
scroll to position [78, 0]
click at [96, 41] on icon at bounding box center [96, 41] width 0 height 0
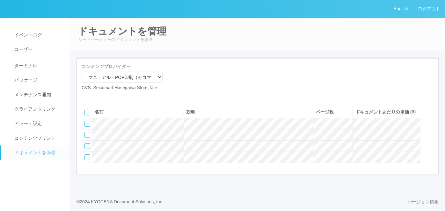
scroll to position [17, 0]
click at [211, 63] on div "コンテンツプロバイダー マニュアル・POP印刷（スギ薬局） マニュアル・POP印刷（DY） マニュアル・POP印刷（共通） マニュアル・POP印刷（セコマ） …" at bounding box center [258, 79] width 362 height 33
click at [86, 96] on icon at bounding box center [86, 96] width 0 height 0
select select "A4"
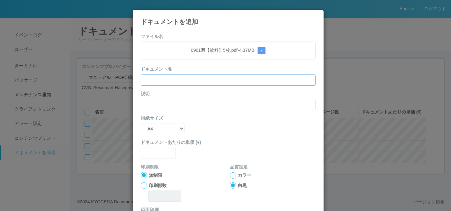
drag, startPoint x: 185, startPoint y: 74, endPoint x: 184, endPoint y: 82, distance: 8.0
click at [185, 74] on input "text" at bounding box center [228, 79] width 175 height 11
paste input "0901週【飲料】5枚"
type input "0901週【飲料】5枚"
click at [148, 105] on input "text" at bounding box center [228, 104] width 175 height 11
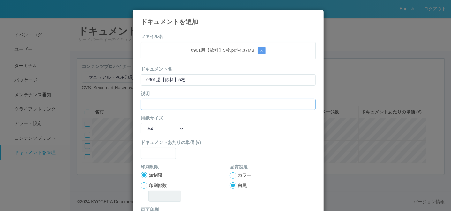
paste input "0901週【飲料】5枚"
type input "0901週【飲料】5枚"
drag, startPoint x: 147, startPoint y: 126, endPoint x: 151, endPoint y: 134, distance: 8.9
click at [147, 127] on select "B5 A4 B4 A3" at bounding box center [163, 128] width 44 height 11
select select "A3"
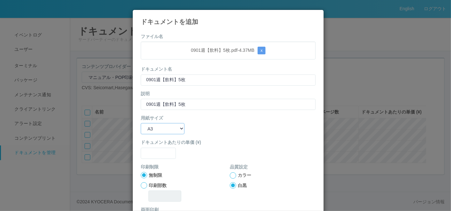
click at [141, 123] on select "B5 A4 B4 A3" at bounding box center [163, 128] width 44 height 11
click at [154, 145] on label "ドキュメントあたりの単価 (¥)" at bounding box center [228, 142] width 175 height 7
click at [154, 153] on input "text" at bounding box center [158, 152] width 35 height 11
type input "0"
click at [230, 172] on div at bounding box center [233, 175] width 6 height 6
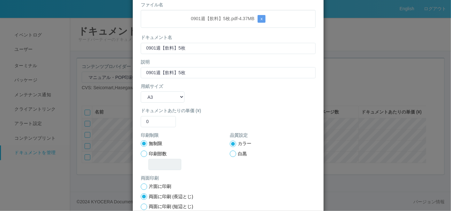
scroll to position [63, 0]
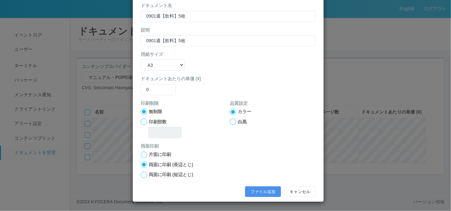
click at [249, 188] on button "ファイル追加" at bounding box center [263, 191] width 36 height 11
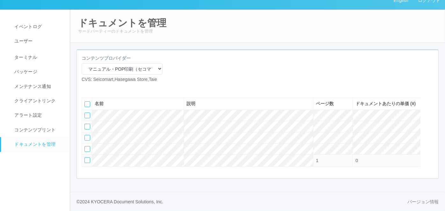
click at [86, 88] on icon at bounding box center [86, 88] width 0 height 0
select select "A4"
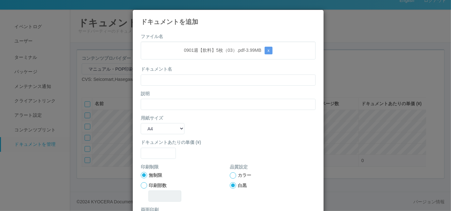
drag, startPoint x: 198, startPoint y: 70, endPoint x: 197, endPoint y: 74, distance: 3.6
click at [198, 71] on div "ドキュメント名" at bounding box center [228, 75] width 175 height 19
click at [195, 78] on input "text" at bounding box center [228, 79] width 175 height 11
paste input "0901週【飲料】5枚（03）"
type input "0901週【飲料】5枚（03）"
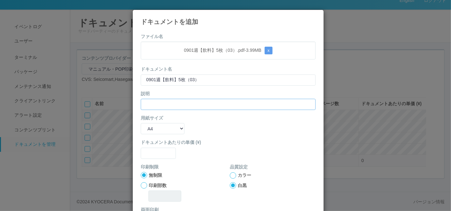
click at [155, 99] on input "text" at bounding box center [228, 104] width 175 height 11
paste input "0901週【飲料】5枚（03）"
type input "0901週【飲料】5枚（03）"
click at [148, 128] on select "B5 A4 B4 A3" at bounding box center [163, 128] width 44 height 11
select select "A3"
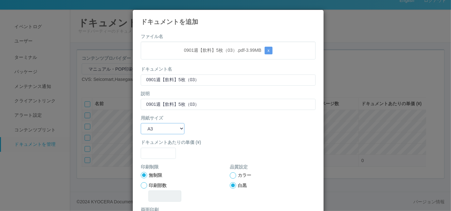
click at [141, 123] on select "B5 A4 B4 A3" at bounding box center [163, 128] width 44 height 11
click at [150, 155] on input "text" at bounding box center [158, 152] width 35 height 11
type input "0"
click at [230, 171] on div "品質設定 カラー 白黒" at bounding box center [273, 180] width 86 height 35
click at [230, 173] on div at bounding box center [233, 175] width 6 height 6
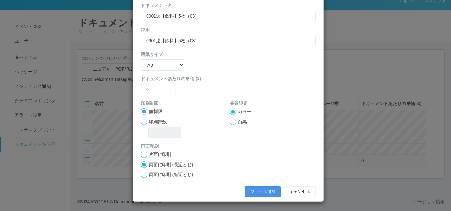
click at [258, 189] on button "ファイル追加" at bounding box center [263, 191] width 36 height 11
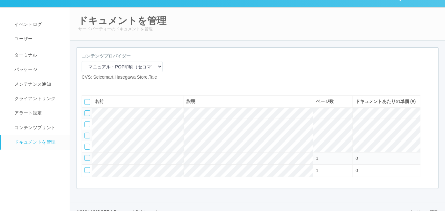
click at [86, 85] on icon at bounding box center [86, 85] width 0 height 0
select select "A4"
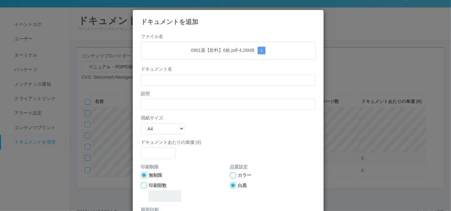
drag, startPoint x: 185, startPoint y: 68, endPoint x: 180, endPoint y: 73, distance: 7.2
click at [185, 68] on div "ドキュメント名" at bounding box center [228, 75] width 175 height 19
drag, startPoint x: 177, startPoint y: 79, endPoint x: 170, endPoint y: 82, distance: 8.0
click at [177, 78] on input "text" at bounding box center [228, 79] width 175 height 11
paste input "0901週【飲料】6枚"
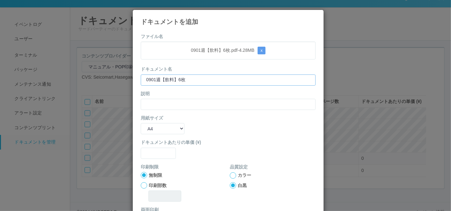
type input "0901週【飲料】6枚"
click at [150, 100] on input "text" at bounding box center [228, 104] width 175 height 11
paste input "0901週【飲料】6枚"
type input "0901週【飲料】6枚"
click at [148, 131] on select "B5 A4 B4 A3" at bounding box center [163, 128] width 44 height 11
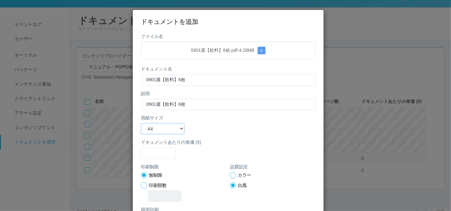
select select "A3"
click at [141, 123] on select "B5 A4 B4 A3" at bounding box center [163, 128] width 44 height 11
click at [151, 154] on input "text" at bounding box center [158, 152] width 35 height 11
type input "0"
click at [230, 174] on div at bounding box center [233, 175] width 6 height 6
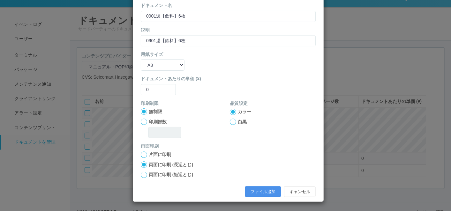
click at [249, 188] on button "ファイル追加" at bounding box center [263, 191] width 36 height 11
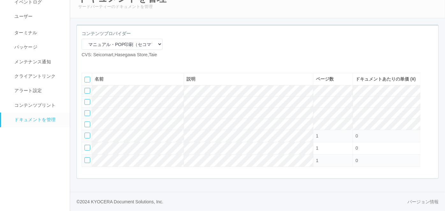
scroll to position [54, 0]
click at [96, 63] on icon at bounding box center [96, 63] width 0 height 0
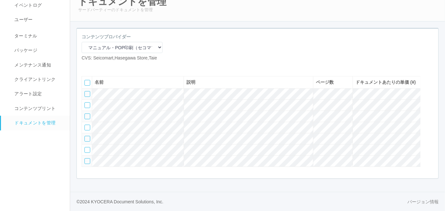
click at [96, 66] on icon at bounding box center [96, 66] width 0 height 0
click at [86, 66] on icon at bounding box center [86, 66] width 0 height 0
select select "A4"
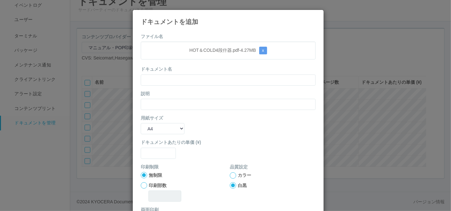
click at [171, 70] on div "ドキュメント名" at bounding box center [228, 75] width 175 height 19
click at [166, 78] on input "text" at bounding box center [228, 79] width 175 height 11
paste input "HOT＆COLD4段什器"
type input "HOT＆COLD4段什器"
click at [148, 103] on input "text" at bounding box center [228, 104] width 175 height 11
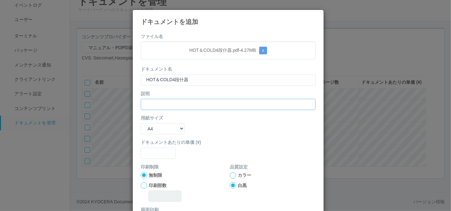
paste input "HOT＆COLD4段什器"
type input "HOT＆COLD4段什器"
click at [151, 128] on select "B5 A4 B4 A3" at bounding box center [163, 128] width 44 height 11
select select "A3"
click at [141, 123] on select "B5 A4 B4 A3" at bounding box center [163, 128] width 44 height 11
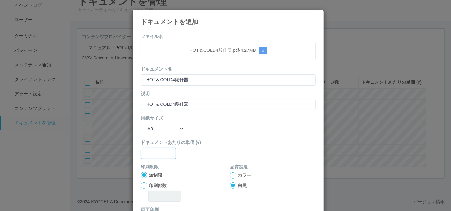
click at [159, 157] on input "text" at bounding box center [158, 152] width 35 height 11
type input "0"
click at [231, 175] on div at bounding box center [233, 175] width 6 height 6
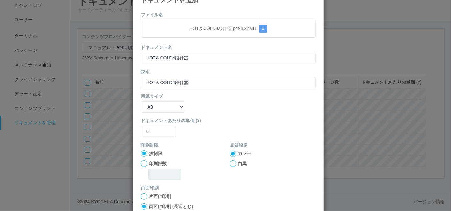
scroll to position [63, 0]
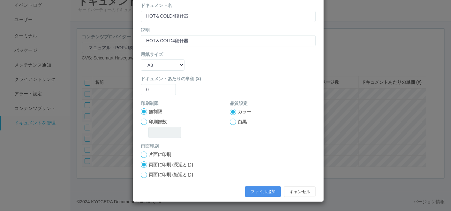
click at [255, 191] on button "ファイル追加" at bounding box center [263, 191] width 36 height 11
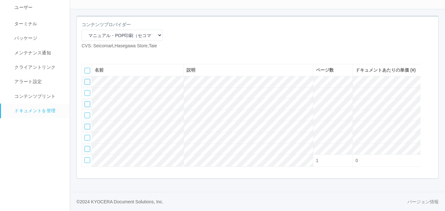
click at [86, 54] on icon at bounding box center [86, 54] width 0 height 0
select select "A4"
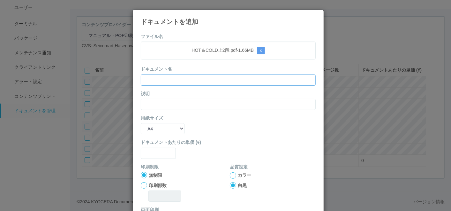
click at [203, 81] on input "text" at bounding box center [228, 79] width 175 height 11
paste input "HOT＆COLD上2段"
type input "HOT＆COLD上2段"
click at [157, 105] on input "text" at bounding box center [228, 104] width 175 height 11
paste input "HOT＆COLD上2段"
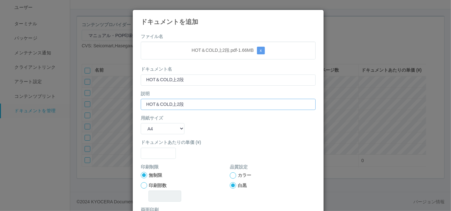
type input "HOT＆COLD上2段"
click at [148, 128] on select "B5 A4 B4 A3" at bounding box center [163, 128] width 44 height 11
select select "A3"
click at [141, 123] on select "B5 A4 B4 A3" at bounding box center [163, 128] width 44 height 11
click at [149, 151] on input "text" at bounding box center [158, 152] width 35 height 11
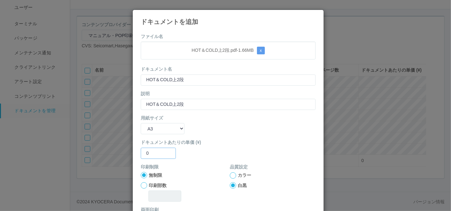
type input "0"
click at [230, 175] on div at bounding box center [233, 175] width 6 height 6
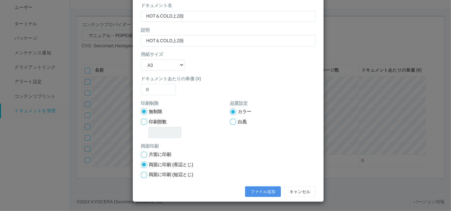
click at [256, 193] on button "ファイル追加" at bounding box center [263, 191] width 36 height 11
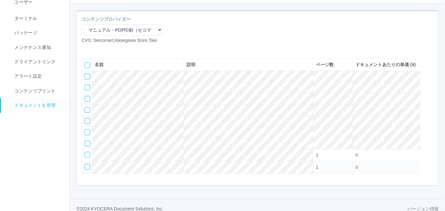
click at [86, 49] on icon at bounding box center [86, 49] width 0 height 0
select select "A4"
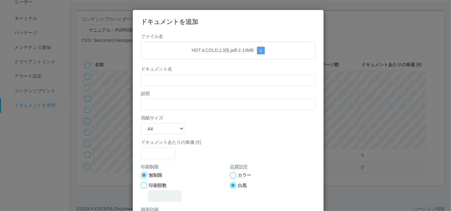
click at [197, 67] on div "ドキュメント名" at bounding box center [228, 75] width 175 height 19
click at [188, 80] on input "text" at bounding box center [228, 79] width 175 height 11
paste input "HOT＆COLD上3段"
type input "HOT＆COLD上3段"
click at [155, 105] on input "text" at bounding box center [228, 104] width 175 height 11
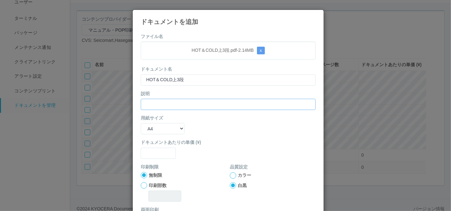
paste input "HOT＆COLD上3段"
type input "HOT＆COLD上3段"
click at [152, 125] on select "B5 A4 B4 A3" at bounding box center [163, 128] width 44 height 11
click at [141, 123] on select "B5 A4 B4 A3" at bounding box center [163, 128] width 44 height 11
click at [153, 128] on select "B5 A4 B4 A3" at bounding box center [163, 128] width 44 height 11
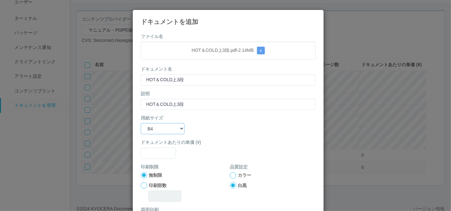
select select "A3"
click at [141, 123] on select "B5 A4 B4 A3" at bounding box center [163, 128] width 44 height 11
click at [154, 154] on input "text" at bounding box center [158, 152] width 35 height 11
type input "0"
click at [230, 175] on div at bounding box center [233, 175] width 6 height 6
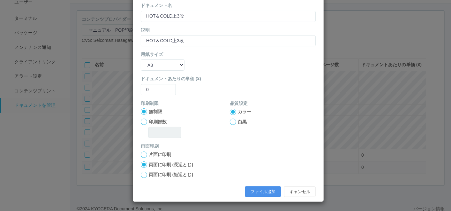
click at [255, 189] on button "ファイル追加" at bounding box center [263, 191] width 36 height 11
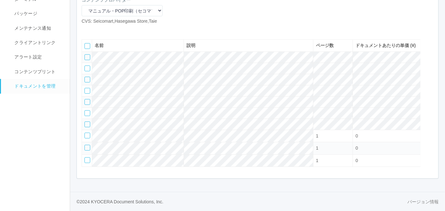
scroll to position [90, 0]
click at [86, 30] on icon at bounding box center [86, 30] width 0 height 0
select select "A4"
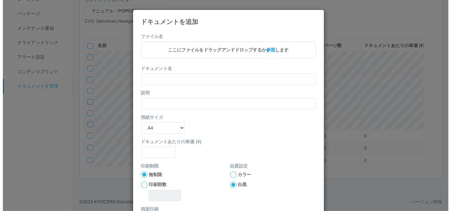
scroll to position [84, 0]
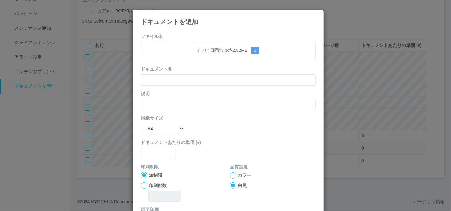
click at [173, 63] on form "ファイル名 ﾘｰﾁｲﾝ 目隠無.pdf - 2.82 MB x ドキュメント名 説明 用紙サイズ B5 A4 B4 A3 ドキュメントあたりの単価 (¥) 印…" at bounding box center [228, 148] width 175 height 230
click at [171, 82] on input "text" at bounding box center [228, 79] width 175 height 11
paste input "ﾘｰﾁｲﾝ 目隠無"
type input "ﾘｰﾁｲﾝ 目隠無"
drag, startPoint x: 148, startPoint y: 103, endPoint x: 148, endPoint y: 113, distance: 9.6
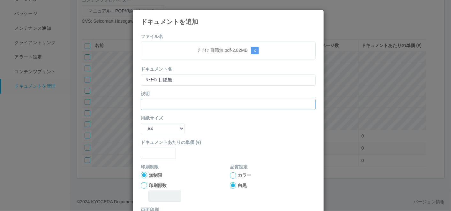
click at [148, 104] on input "text" at bounding box center [228, 104] width 175 height 11
paste input "ﾘｰﾁｲﾝ 目隠無"
type input "ﾘｰﾁｲﾝ 目隠無"
click at [149, 131] on select "B5 A4 B4 A3" at bounding box center [163, 128] width 44 height 11
select select "A3"
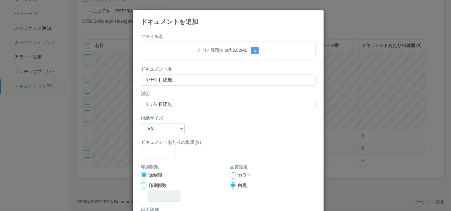
click at [141, 123] on select "B5 A4 B4 A3" at bounding box center [163, 128] width 44 height 11
click at [147, 150] on input "text" at bounding box center [158, 152] width 35 height 11
type input "0"
click at [230, 173] on div at bounding box center [233, 175] width 6 height 6
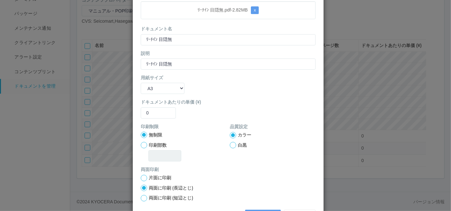
scroll to position [63, 0]
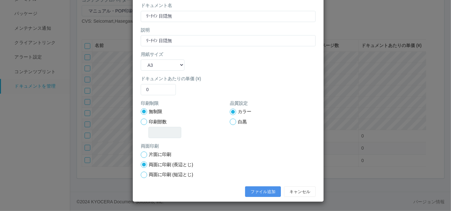
click at [249, 187] on button "ファイル追加" at bounding box center [263, 191] width 36 height 11
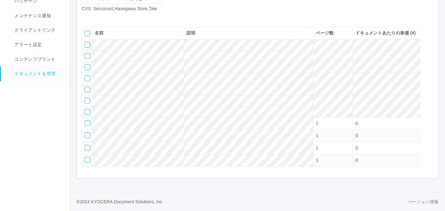
click at [86, 17] on icon at bounding box center [86, 17] width 0 height 0
select select "A4"
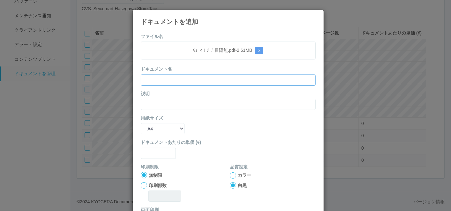
click at [191, 78] on input "text" at bounding box center [228, 79] width 175 height 11
paste input "ｳｫｰﾏ＋ﾘｰﾁ 目隠無"
type input "ｳｫｰﾏ＋ﾘｰﾁ 目隠無"
click at [158, 102] on input "text" at bounding box center [228, 104] width 175 height 11
paste input "ｳｫｰﾏ＋ﾘｰﾁ 目隠無"
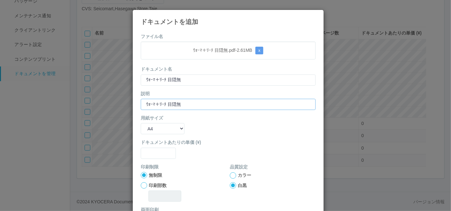
type input "ｳｫｰﾏ＋ﾘｰﾁ 目隠無"
click at [149, 131] on select "B5 A4 B4 A3" at bounding box center [163, 128] width 44 height 11
select select "A3"
click at [141, 123] on select "B5 A4 B4 A3" at bounding box center [163, 128] width 44 height 11
click at [150, 157] on input "text" at bounding box center [158, 152] width 35 height 11
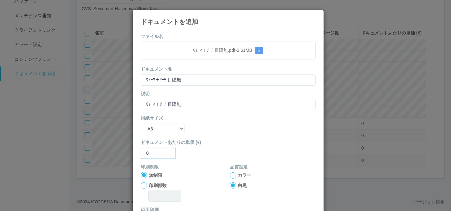
type input "0"
click at [230, 175] on div at bounding box center [233, 175] width 6 height 6
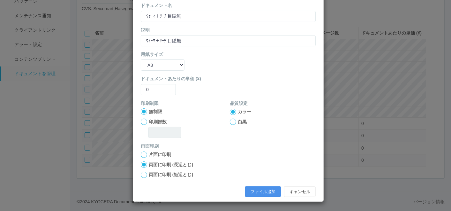
click at [245, 191] on button "ファイル追加" at bounding box center [263, 191] width 36 height 11
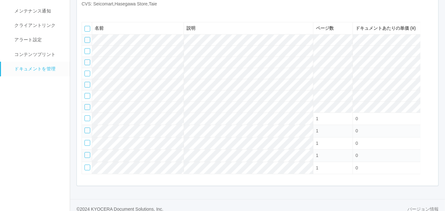
click at [96, 12] on icon at bounding box center [96, 12] width 0 height 0
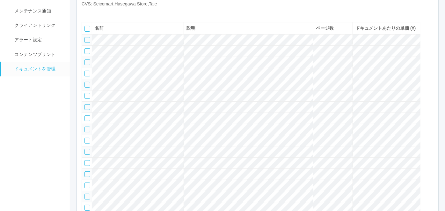
click at [96, 12] on icon at bounding box center [96, 12] width 0 height 0
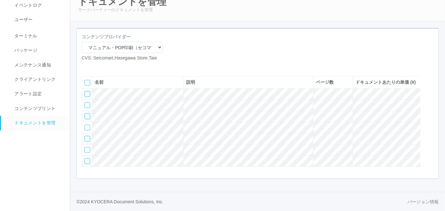
scroll to position [54, 0]
click at [86, 66] on icon at bounding box center [86, 66] width 0 height 0
select select "A4"
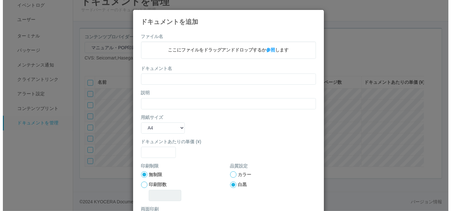
scroll to position [47, 0]
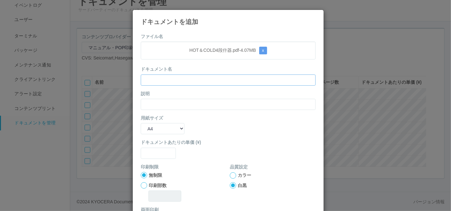
click at [195, 80] on input "text" at bounding box center [228, 79] width 175 height 11
paste input "HOT＆COLD4段什器"
type input "HOT＆COLD4段什器"
click at [180, 99] on input "text" at bounding box center [228, 104] width 175 height 11
paste input "HOT＆COLD4段什器"
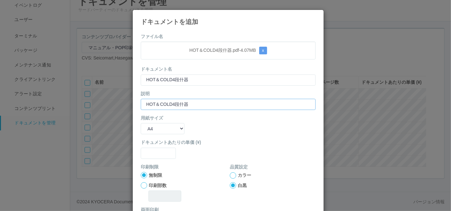
type input "HOT＆COLD4段什器"
drag, startPoint x: 156, startPoint y: 129, endPoint x: 157, endPoint y: 135, distance: 5.2
click at [156, 130] on select "B5 A4 B4 A3" at bounding box center [163, 128] width 44 height 11
select select "A3"
click at [141, 123] on select "B5 A4 B4 A3" at bounding box center [163, 128] width 44 height 11
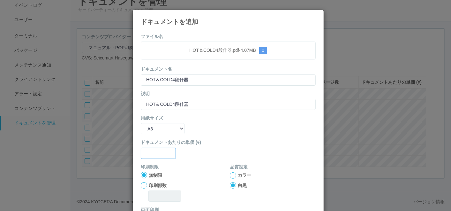
click at [151, 157] on input "text" at bounding box center [158, 152] width 35 height 11
type input "0"
click at [230, 178] on div "カラー 白黒" at bounding box center [273, 180] width 86 height 17
click at [230, 177] on div at bounding box center [233, 175] width 6 height 6
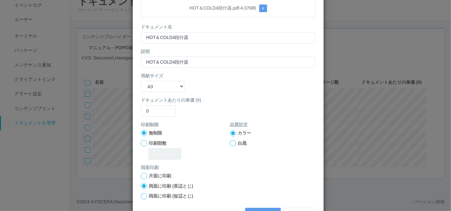
scroll to position [63, 0]
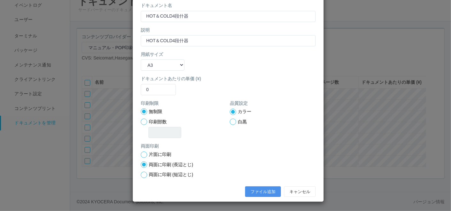
click at [255, 191] on button "ファイル追加" at bounding box center [263, 191] width 36 height 11
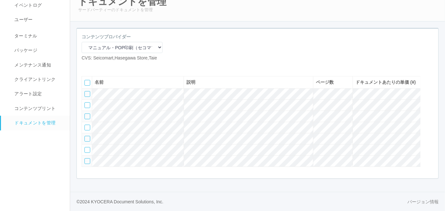
click at [86, 66] on icon at bounding box center [86, 66] width 0 height 0
select select "A4"
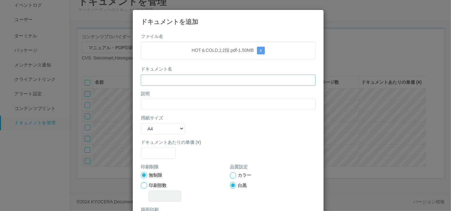
click at [189, 77] on input "text" at bounding box center [228, 79] width 175 height 11
paste input "HOT＆COLD上2段"
type input "HOT＆COLD上2段"
click at [163, 101] on input "text" at bounding box center [228, 104] width 175 height 11
paste input "HOT＆COLD上2段"
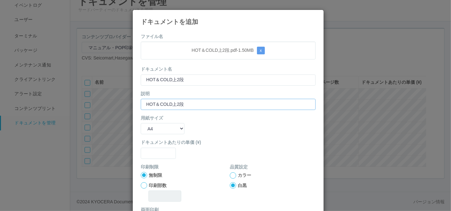
type input "HOT＆COLD上2段"
click at [157, 131] on select "B5 A4 B4 A3" at bounding box center [163, 128] width 44 height 11
select select "A3"
click at [141, 123] on select "B5 A4 B4 A3" at bounding box center [163, 128] width 44 height 11
click at [153, 150] on input "text" at bounding box center [158, 152] width 35 height 11
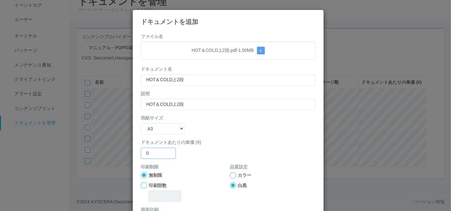
type input "0"
click at [230, 176] on div at bounding box center [233, 175] width 6 height 6
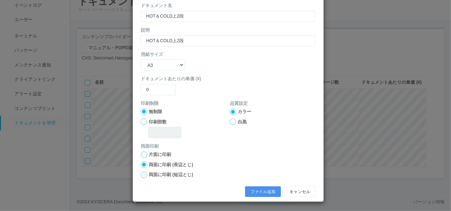
click at [257, 186] on button "ファイル追加" at bounding box center [263, 191] width 36 height 11
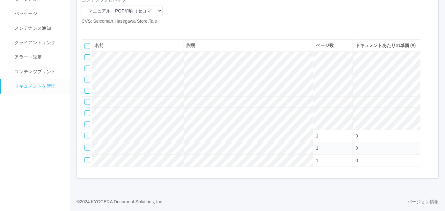
scroll to position [90, 0]
click at [96, 30] on icon at bounding box center [96, 30] width 0 height 0
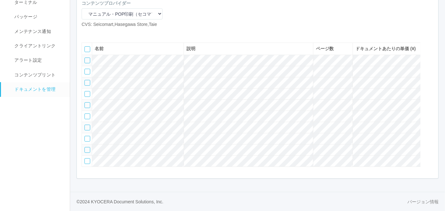
click at [87, 147] on div at bounding box center [88, 150] width 6 height 6
click at [85, 159] on div at bounding box center [88, 161] width 6 height 6
click at [106, 33] on icon at bounding box center [106, 33] width 0 height 0
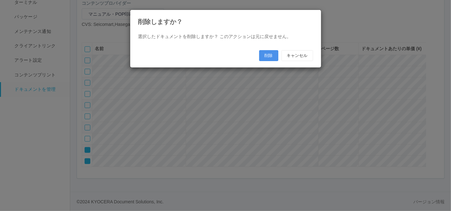
click at [268, 52] on button "削除" at bounding box center [268, 55] width 19 height 11
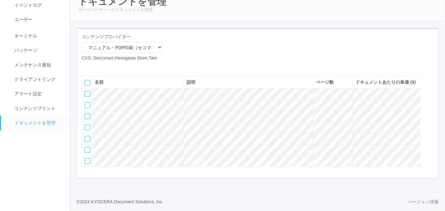
scroll to position [54, 0]
click at [92, 48] on div "コンテンツプロバイダー マニュアル・POP印刷（スギ薬局） マニュアル・POP印刷（DY） マニュアル・POP印刷（共通） マニュアル・POP印刷（セコマ） …" at bounding box center [122, 49] width 91 height 33
click at [86, 66] on icon at bounding box center [86, 66] width 0 height 0
select select "A4"
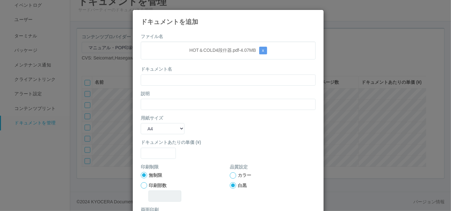
click at [181, 73] on div "ドキュメント名" at bounding box center [228, 75] width 175 height 19
click at [178, 79] on input "text" at bounding box center [228, 79] width 175 height 11
paste input "HOT＆COLD4段什器"
type input "HOT＆COLD4段什器"
click at [157, 102] on input "text" at bounding box center [228, 104] width 175 height 11
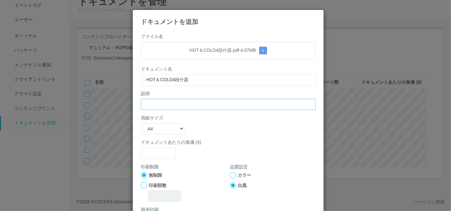
paste input "HOT＆COLD4段什器"
type input "HOT＆COLD4段什器"
click at [155, 123] on select "B5 A4 B4 A3" at bounding box center [163, 128] width 44 height 11
select select "A3"
click at [141, 123] on select "B5 A4 B4 A3" at bounding box center [163, 128] width 44 height 11
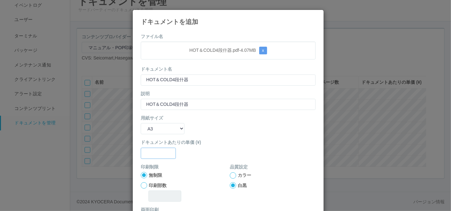
click at [153, 154] on input "text" at bounding box center [158, 152] width 35 height 11
type input "0"
click at [231, 175] on div at bounding box center [233, 175] width 6 height 6
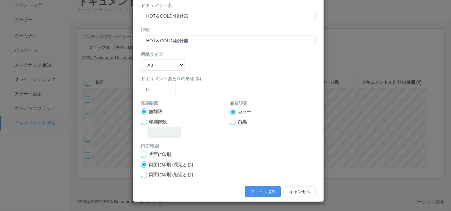
click at [263, 188] on button "ファイル追加" at bounding box center [263, 191] width 36 height 11
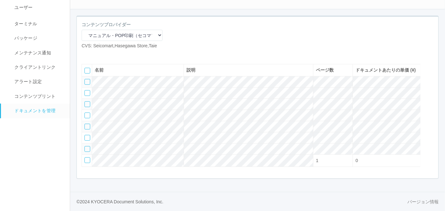
click at [86, 54] on icon at bounding box center [86, 54] width 0 height 0
select select "A4"
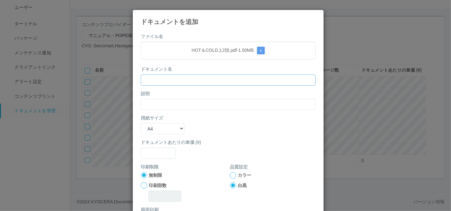
click at [203, 78] on input "text" at bounding box center [228, 79] width 175 height 11
paste input "HOT＆COLD上2段"
type input "HOT＆COLD上2段"
click at [158, 101] on input "text" at bounding box center [228, 104] width 175 height 11
paste input "HOT＆COLD上2段"
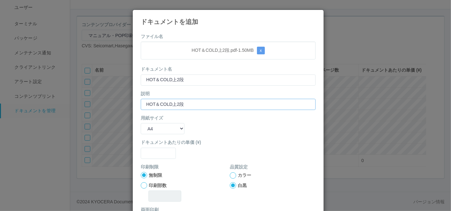
type input "HOT＆COLD上2段"
click at [148, 127] on select "B5 A4 B4 A3" at bounding box center [163, 128] width 44 height 11
select select "A3"
click at [141, 123] on select "B5 A4 B4 A3" at bounding box center [163, 128] width 44 height 11
click at [152, 148] on input "text" at bounding box center [158, 152] width 35 height 11
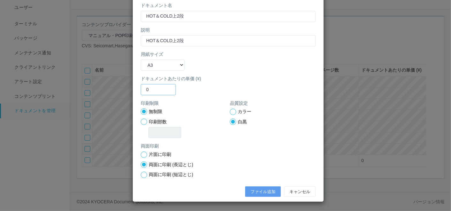
type input "0"
click at [230, 111] on div at bounding box center [233, 111] width 6 height 6
click at [261, 191] on button "ファイル追加" at bounding box center [263, 191] width 36 height 11
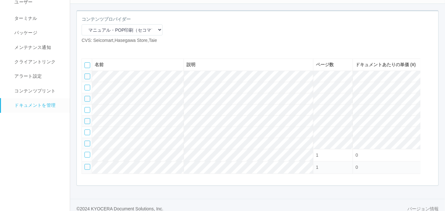
click at [86, 49] on icon at bounding box center [86, 49] width 0 height 0
select select "A4"
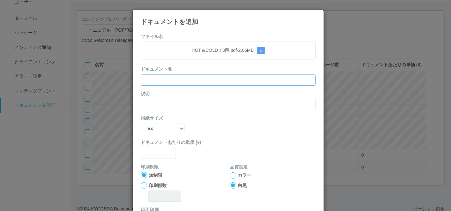
click at [203, 75] on input "text" at bounding box center [228, 79] width 175 height 11
paste input "HOT＆COLD上3段"
type input "HOT＆COLD上3段"
click at [152, 103] on input "text" at bounding box center [228, 104] width 175 height 11
paste input "HOT＆COLD上3段"
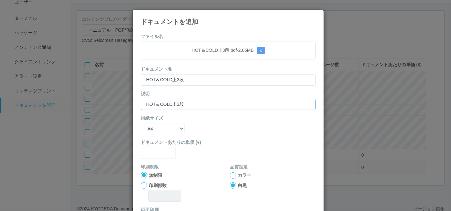
type input "HOT＆COLD上3段"
click at [149, 131] on select "B5 A4 B4 A3" at bounding box center [163, 128] width 44 height 11
select select "A3"
click at [141, 123] on select "B5 A4 B4 A3" at bounding box center [163, 128] width 44 height 11
click at [146, 154] on input "text" at bounding box center [158, 152] width 35 height 11
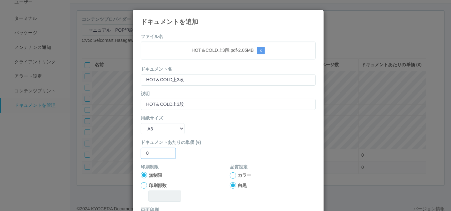
type input "0"
click at [230, 177] on div at bounding box center [233, 175] width 6 height 6
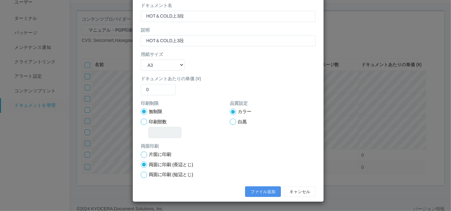
click at [252, 188] on button "ファイル追加" at bounding box center [263, 191] width 36 height 11
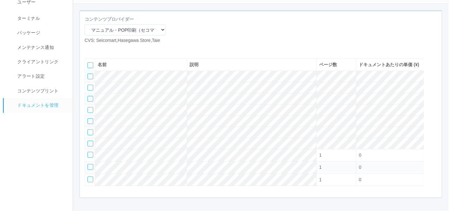
scroll to position [83, 0]
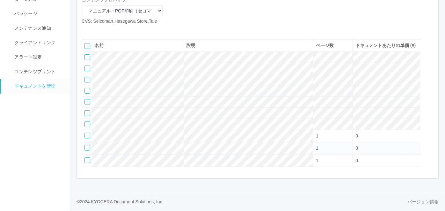
click at [86, 30] on icon at bounding box center [86, 30] width 0 height 0
select select "A4"
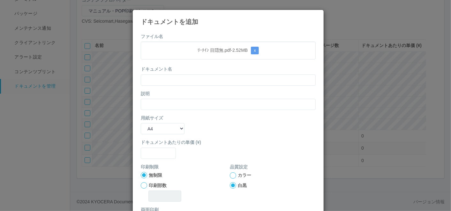
click at [196, 67] on div "ドキュメント名" at bounding box center [228, 75] width 175 height 19
click at [186, 78] on input "text" at bounding box center [228, 79] width 175 height 11
paste input "ﾘｰﾁｲﾝ 目隠無"
type input "ﾘｰﾁｲﾝ 目隠無"
click at [147, 110] on form "ファイル名 ﾘｰﾁｲﾝ 目隠無.pdf - 2.52 MB x ドキュメント名 ﾘｰﾁｲﾝ 目隠無 説明 用紙サイズ B5 A4 B4 A3 ドキュメントあた…" at bounding box center [228, 148] width 175 height 230
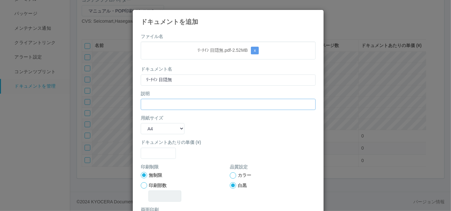
drag, startPoint x: 145, startPoint y: 102, endPoint x: 145, endPoint y: 106, distance: 3.8
click at [145, 102] on input "text" at bounding box center [228, 104] width 175 height 11
paste input "ﾘｰﾁｲﾝ 目隠無"
type input "ﾘｰﾁｲﾝ 目隠無"
drag, startPoint x: 144, startPoint y: 130, endPoint x: 146, endPoint y: 134, distance: 4.0
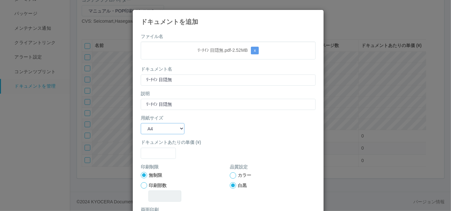
click at [144, 130] on select "B5 A4 B4 A3" at bounding box center [163, 128] width 44 height 11
select select "A3"
click at [141, 123] on select "B5 A4 B4 A3" at bounding box center [163, 128] width 44 height 11
click at [150, 153] on input "text" at bounding box center [158, 152] width 35 height 11
type input "0"
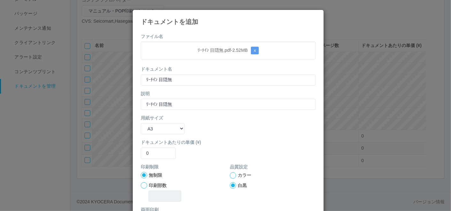
click at [230, 175] on div at bounding box center [233, 175] width 6 height 6
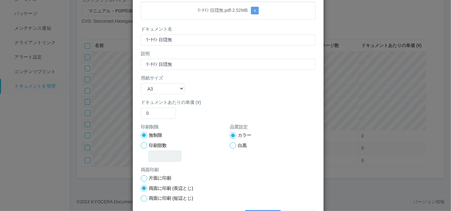
scroll to position [63, 0]
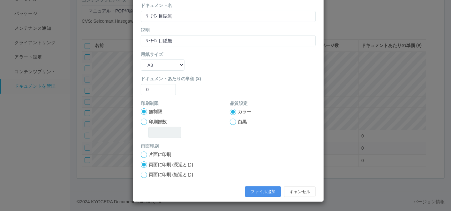
click at [255, 189] on button "ファイル追加" at bounding box center [263, 191] width 36 height 11
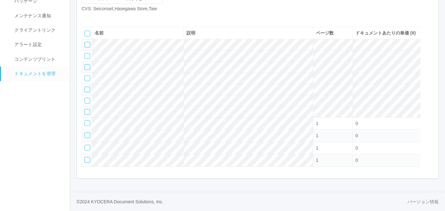
click at [86, 17] on icon at bounding box center [86, 17] width 0 height 0
select select "A4"
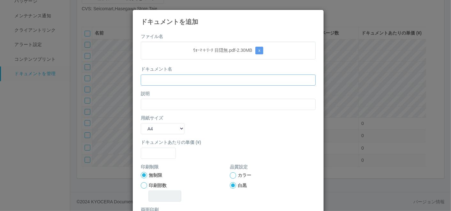
drag, startPoint x: 188, startPoint y: 77, endPoint x: 183, endPoint y: 81, distance: 5.9
click at [188, 77] on input "text" at bounding box center [228, 79] width 175 height 11
paste input "ｳｫｰﾏ＋ﾘｰﾁ 目隠無"
type input "ｳｫｰﾏ＋ﾘｰﾁ 目隠無"
click at [155, 104] on input "text" at bounding box center [228, 104] width 175 height 11
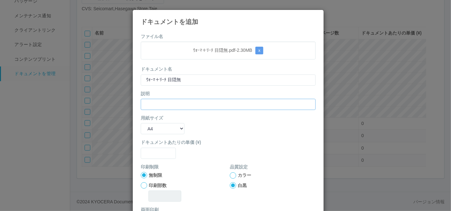
paste input "ｳｫｰﾏ＋ﾘｰﾁ 目隠無"
type input "ｳｫｰﾏ＋ﾘｰﾁ 目隠無"
click at [147, 129] on select "B5 A4 B4 A3" at bounding box center [163, 128] width 44 height 11
select select "A3"
click at [141, 123] on select "B5 A4 B4 A3" at bounding box center [163, 128] width 44 height 11
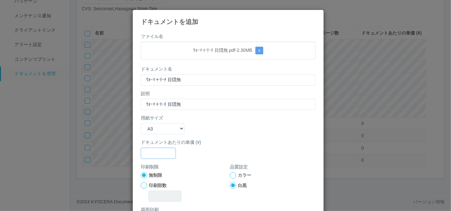
click at [148, 154] on input "text" at bounding box center [158, 152] width 35 height 11
type input "0"
click at [225, 174] on div "印刷制限 無制限 印刷部数 品質設定 カラー 白黒" at bounding box center [228, 184] width 175 height 43
click at [232, 176] on div at bounding box center [233, 175] width 6 height 6
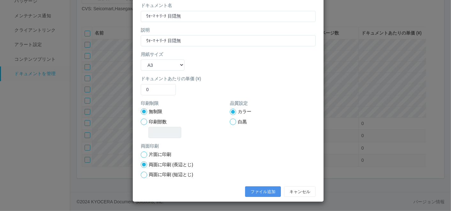
click at [249, 193] on button "ファイル追加" at bounding box center [263, 191] width 36 height 11
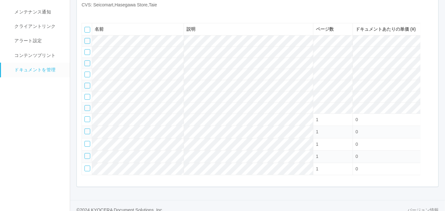
scroll to position [12, 0]
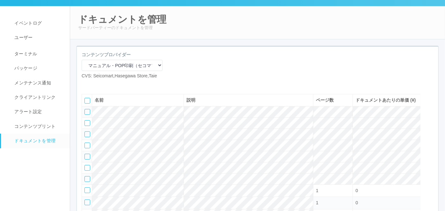
click at [96, 84] on icon at bounding box center [96, 84] width 0 height 0
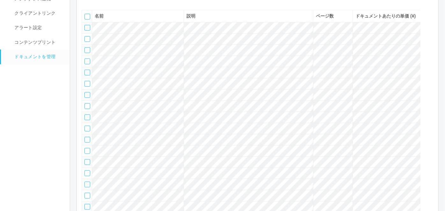
scroll to position [34, 0]
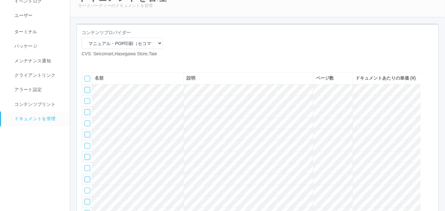
click at [96, 62] on icon at bounding box center [96, 62] width 0 height 0
